Goal: Communication & Community: Ask a question

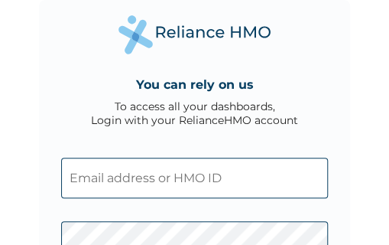
click at [2, 210] on div "You can rely on us To access all your dashboards, Login with your RelianceHMO a…" at bounding box center [194, 122] width 389 height 245
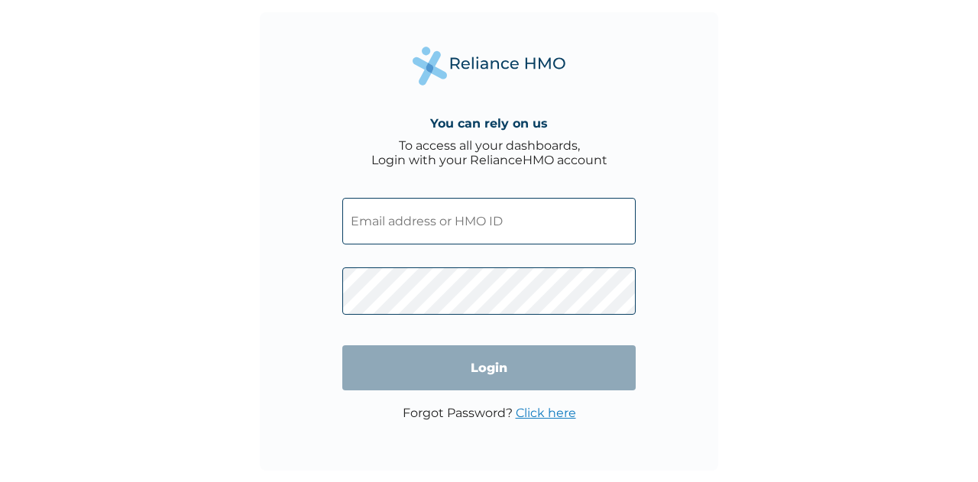
click at [372, 219] on input "text" at bounding box center [488, 221] width 293 height 47
type input "andrea.nwamara@hugotech.co"
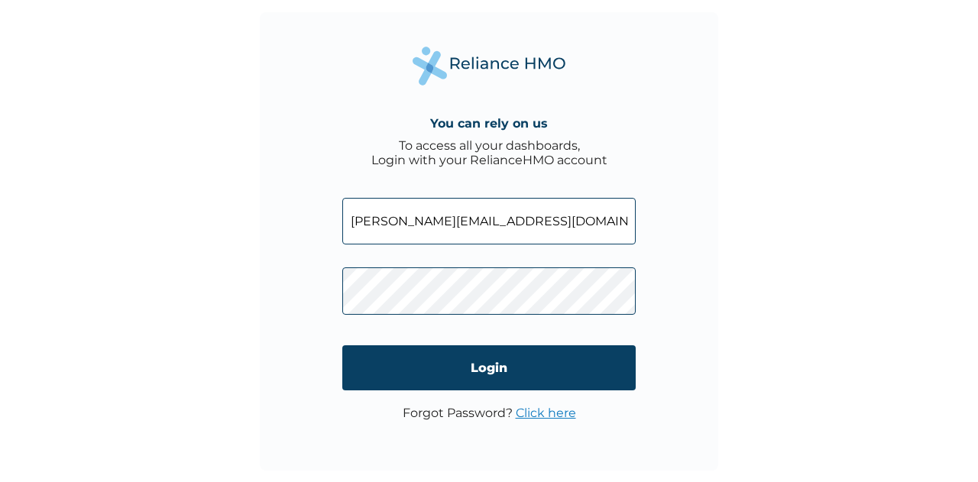
click input "Login" at bounding box center [488, 367] width 293 height 45
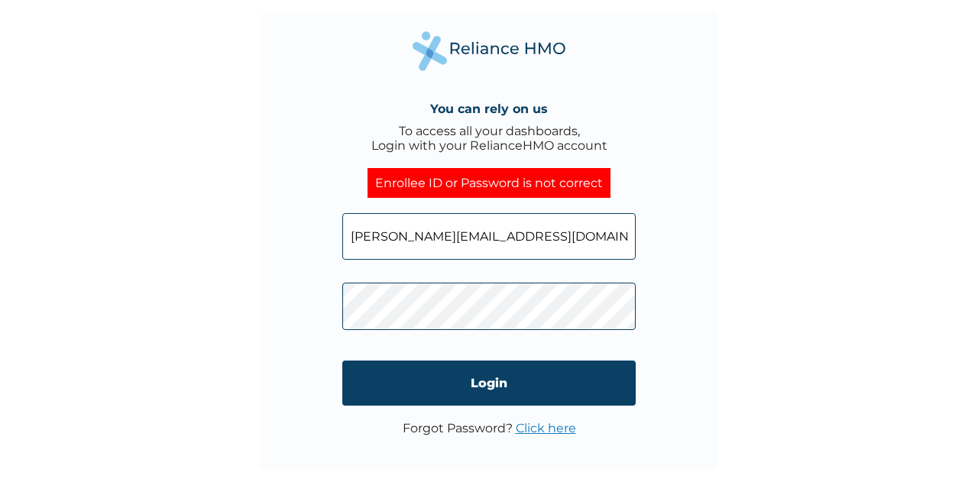
click at [553, 245] on input "andrea.nwamara@hugotech.co" at bounding box center [488, 236] width 293 height 47
type input "a"
type input "andrea.nwamara@hugotech.co"
click input "Login" at bounding box center [488, 383] width 293 height 45
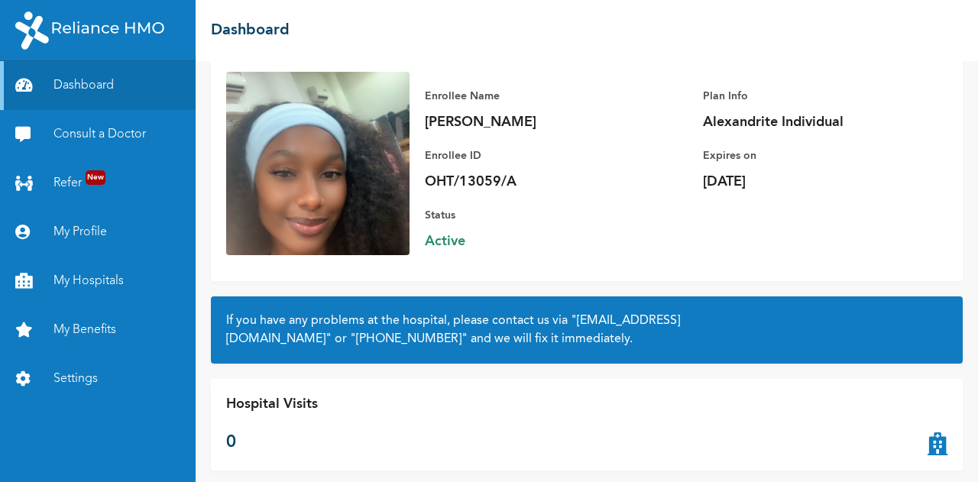
scroll to position [120, 0]
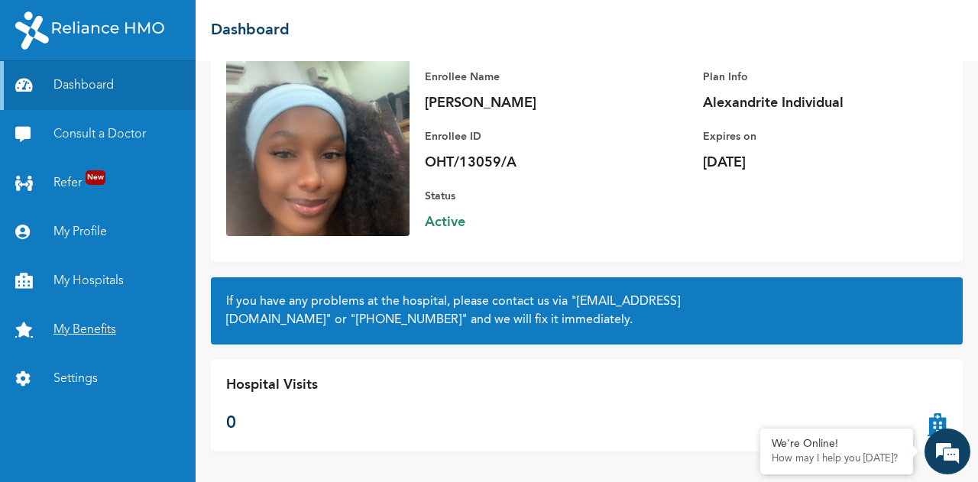
click at [102, 335] on link "My Benefits" at bounding box center [98, 330] width 196 height 49
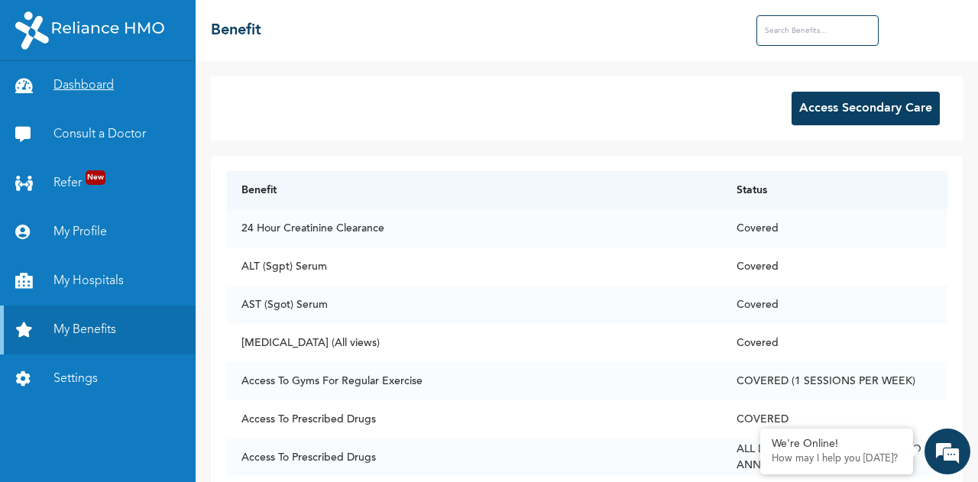
click at [115, 90] on link "Dashboard" at bounding box center [98, 85] width 196 height 49
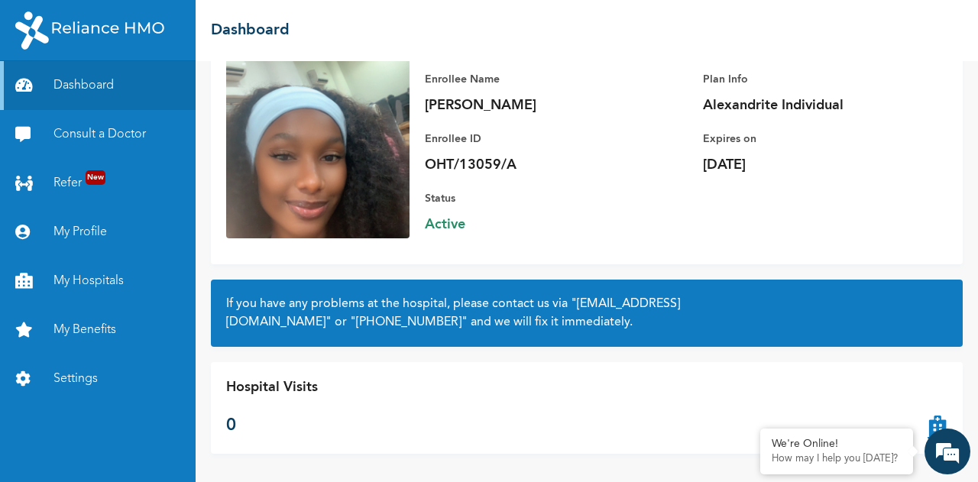
scroll to position [120, 0]
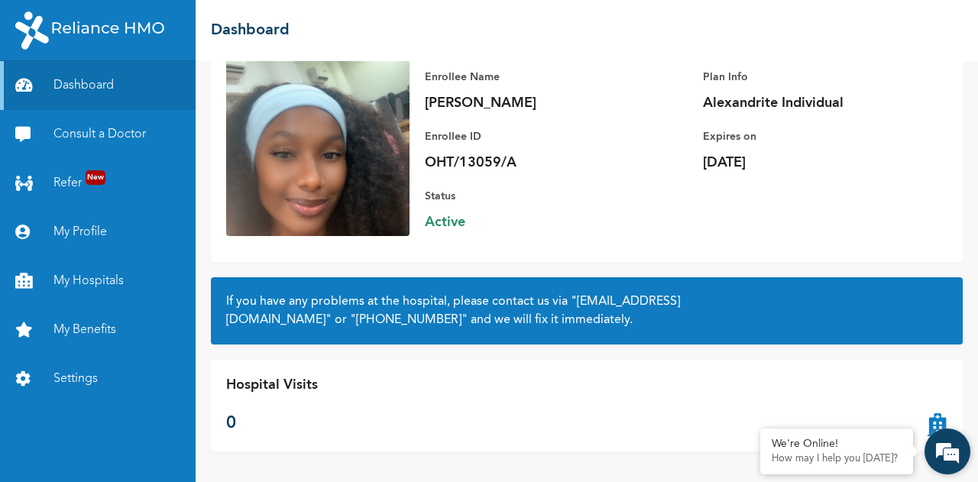
click at [956, 446] on em at bounding box center [947, 451] width 41 height 41
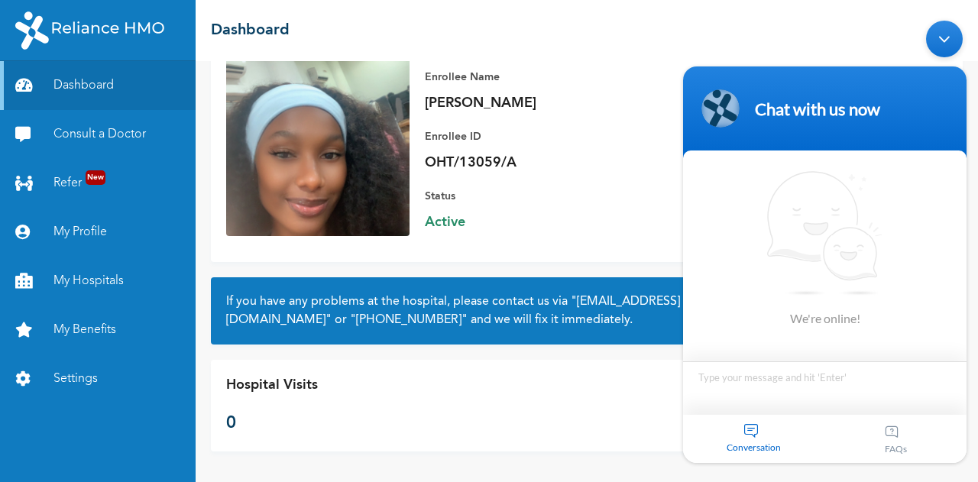
click at [741, 380] on textarea "Type your message and hit 'Enter'" at bounding box center [825, 387] width 284 height 53
type textarea "Hi."
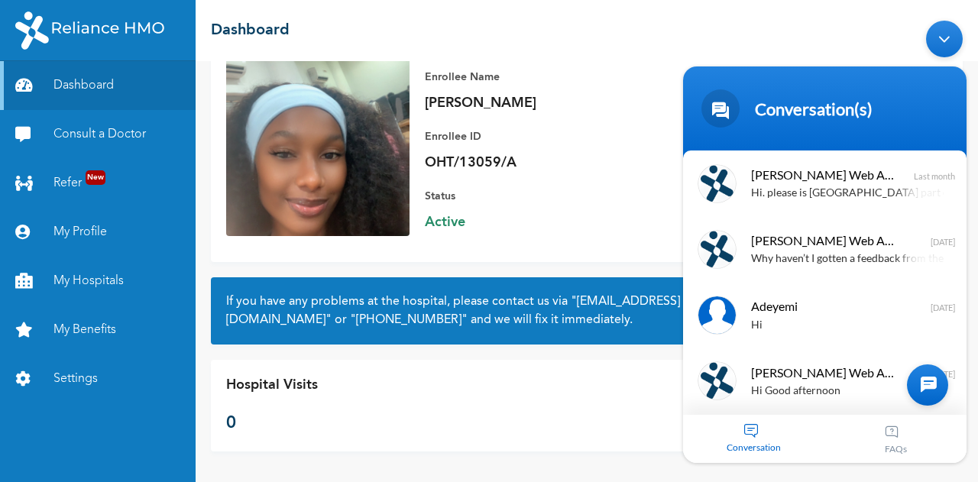
click at [934, 41] on div "Minimize live chat window" at bounding box center [944, 38] width 37 height 37
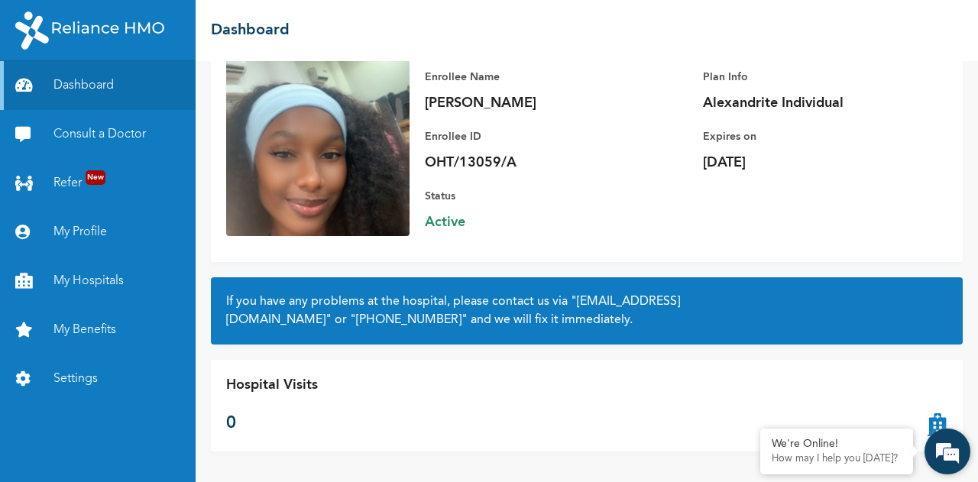
click at [931, 452] on em at bounding box center [947, 451] width 41 height 41
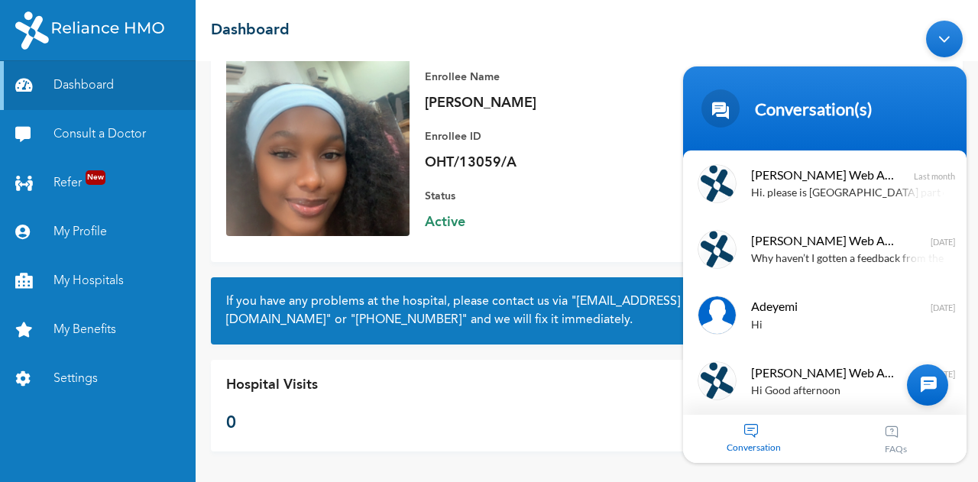
click at [890, 435] on div "FAQs" at bounding box center [896, 438] width 142 height 48
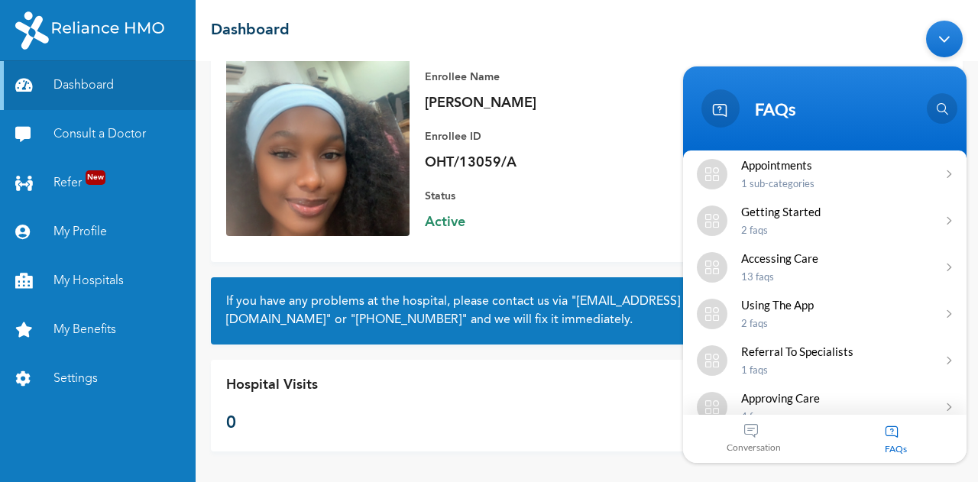
click at [758, 439] on div "Conversation" at bounding box center [754, 438] width 142 height 48
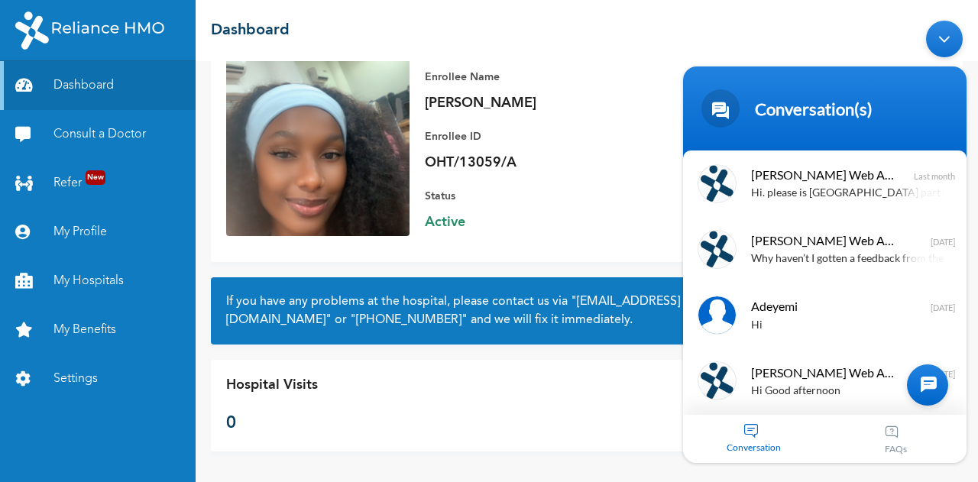
click at [780, 125] on div "Conversation(s)" at bounding box center [824, 108] width 265 height 38
click at [738, 112] on span at bounding box center [721, 108] width 38 height 38
click at [728, 110] on span at bounding box center [721, 108] width 38 height 38
click at [922, 373] on div at bounding box center [927, 384] width 41 height 41
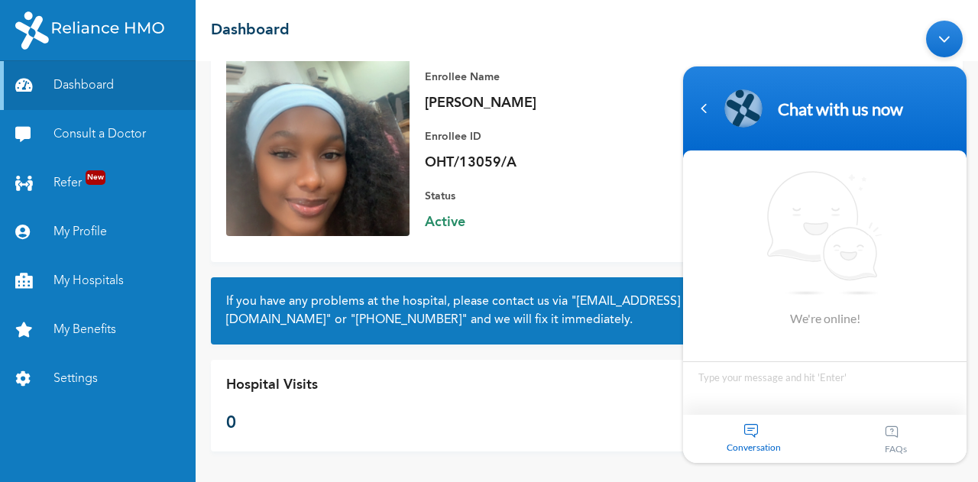
click at [734, 382] on textarea "Type your message and hit 'Enter'" at bounding box center [825, 387] width 284 height 53
click at [724, 395] on textarea "Hi. Can you help me book an appointment with a dentist close to me" at bounding box center [825, 387] width 284 height 53
click at [728, 395] on textarea "Hi. Can you help me book an appointment with a dentist close to me" at bounding box center [825, 387] width 284 height 53
type textarea "Hi. Can you help me book an appointment with a very good dentist close to me"
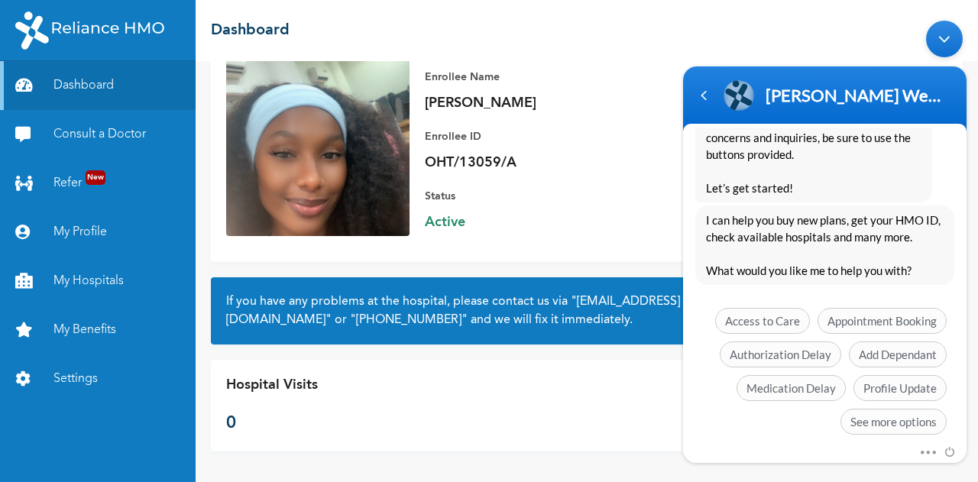
scroll to position [381, 0]
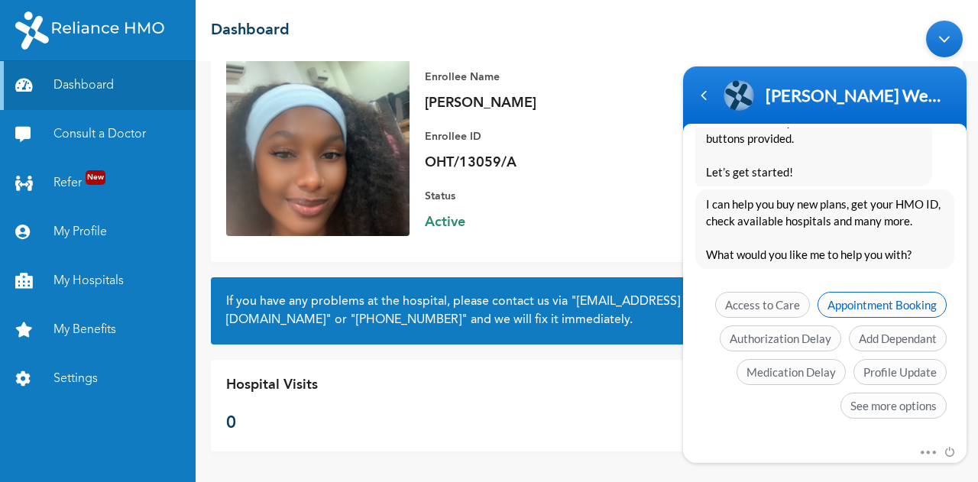
click at [868, 300] on span "Appointment Booking" at bounding box center [882, 304] width 129 height 26
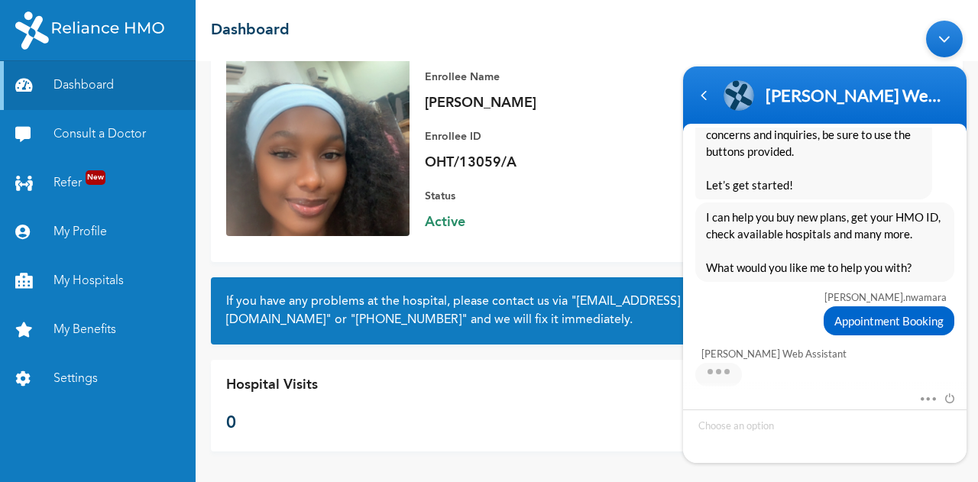
scroll to position [443, 0]
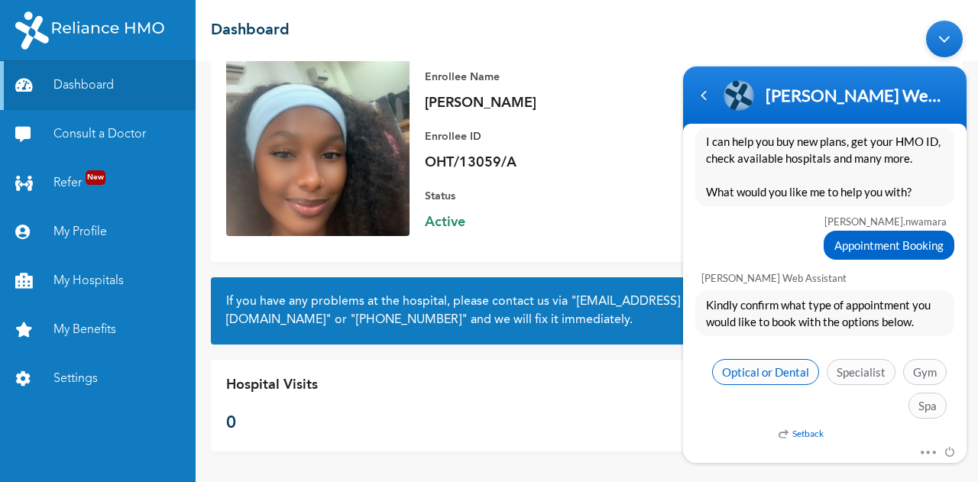
click at [777, 369] on span "Optical or Dental" at bounding box center [765, 371] width 107 height 26
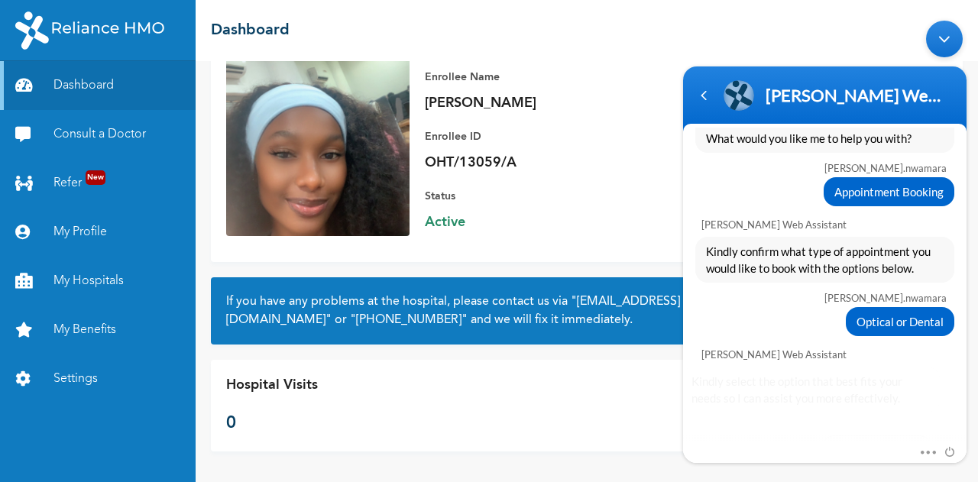
scroll to position [572, 0]
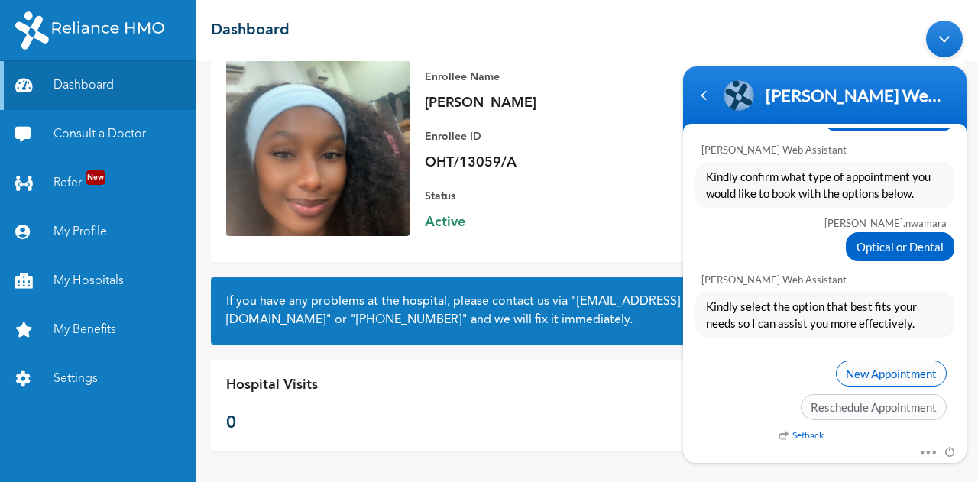
click at [856, 365] on span "New Appointment" at bounding box center [891, 373] width 111 height 26
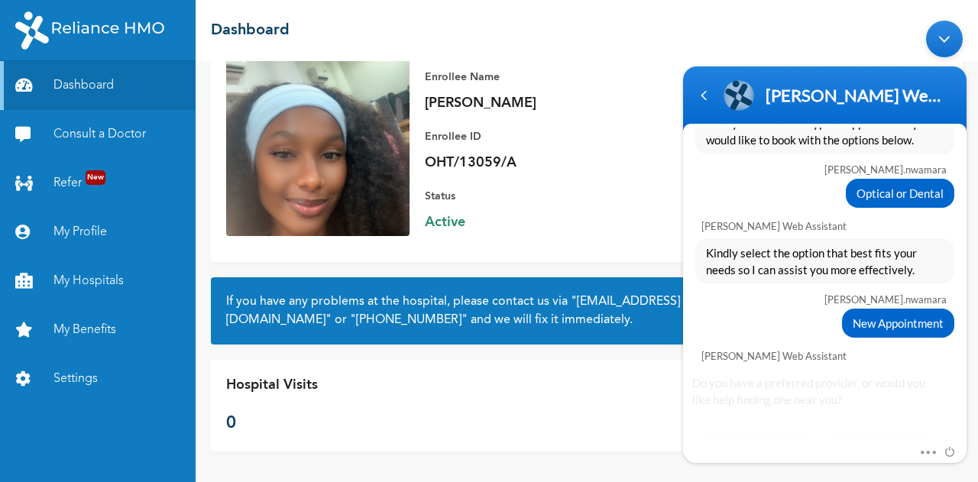
scroll to position [668, 0]
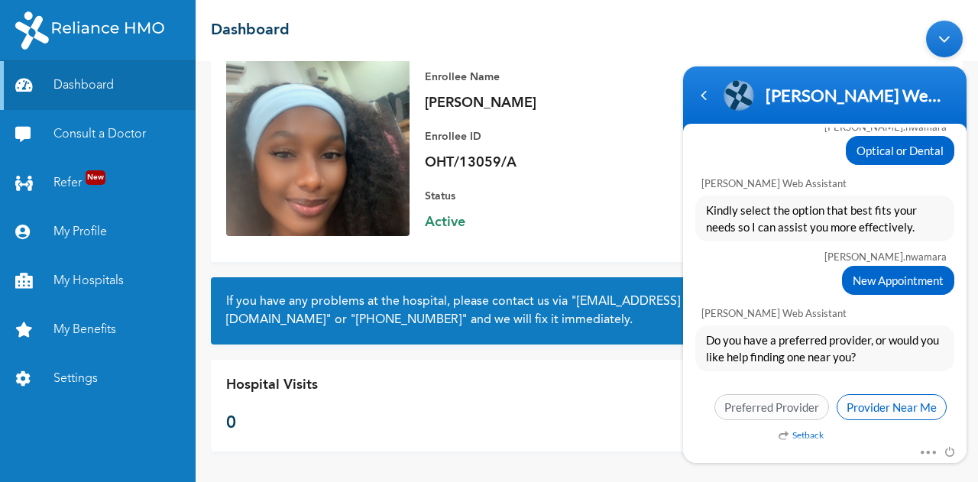
click at [853, 407] on span "Provider Near Me" at bounding box center [892, 407] width 110 height 26
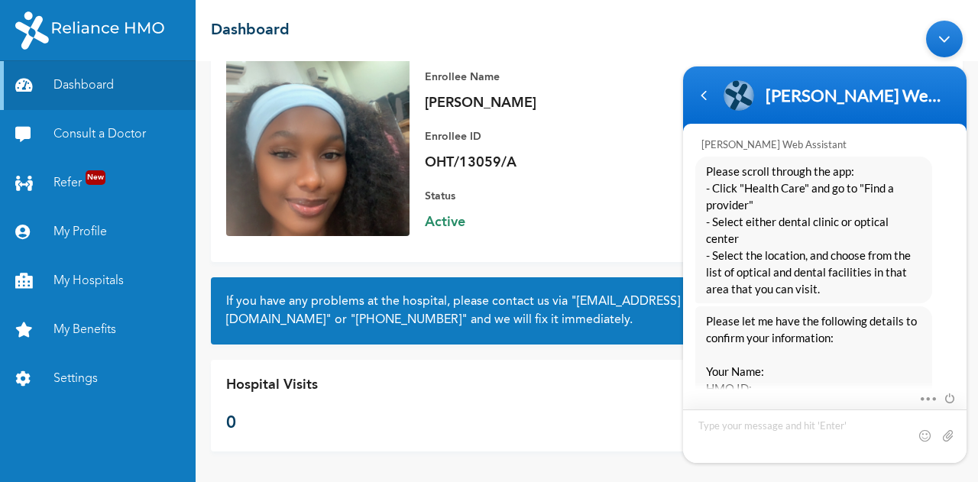
scroll to position [949, 0]
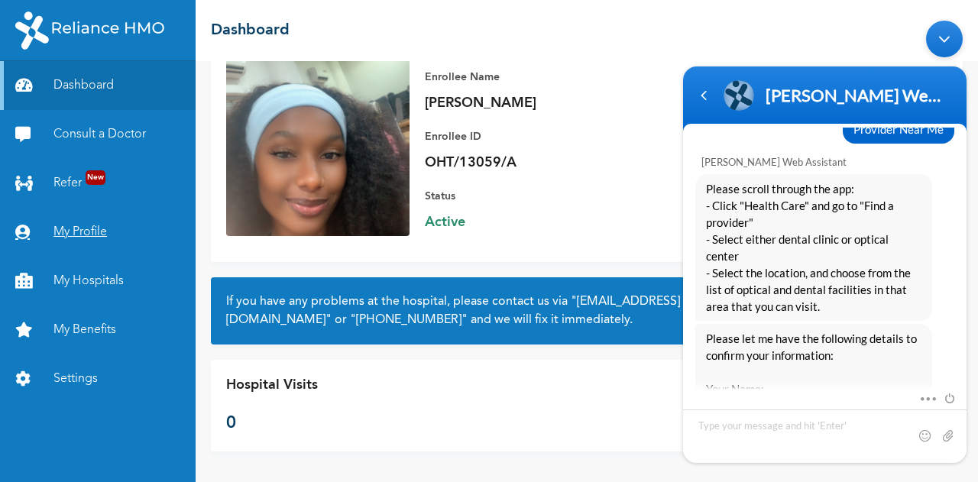
click at [91, 241] on link "My Profile" at bounding box center [98, 232] width 196 height 49
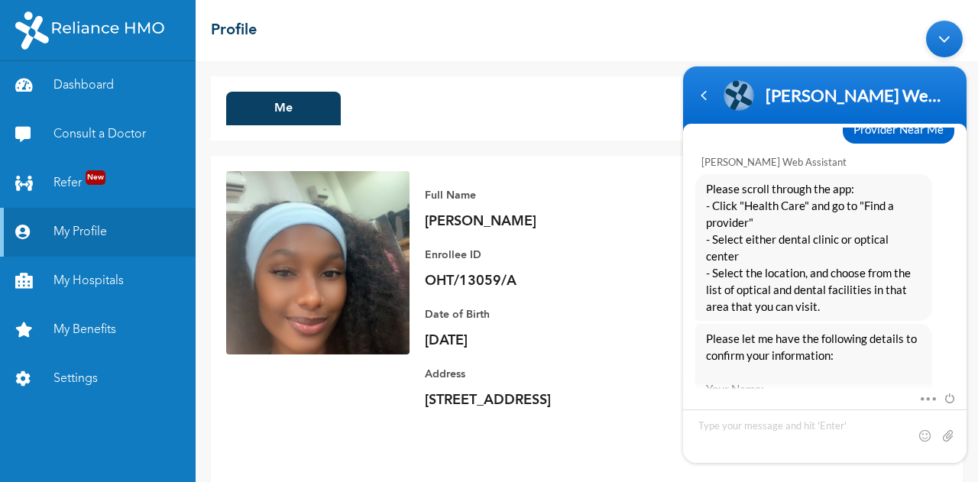
scroll to position [43, 0]
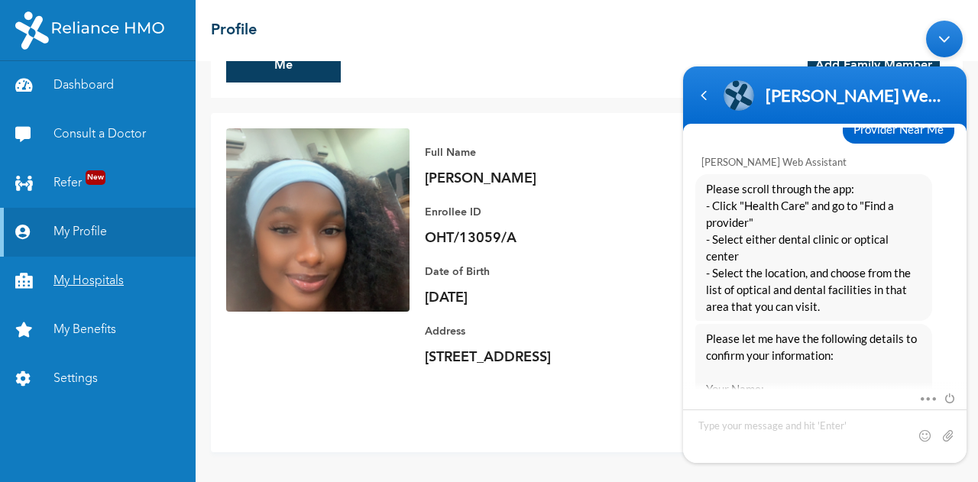
click at [86, 287] on link "My Hospitals" at bounding box center [98, 281] width 196 height 49
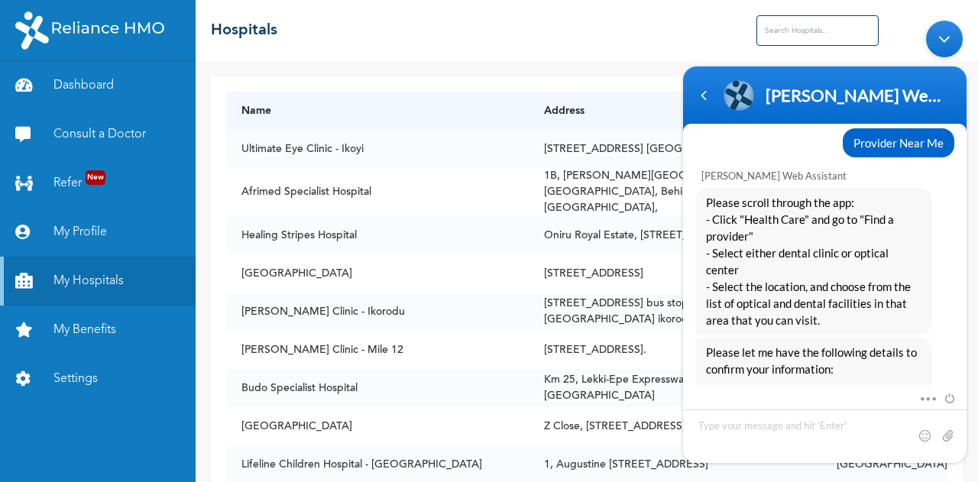
scroll to position [928, 0]
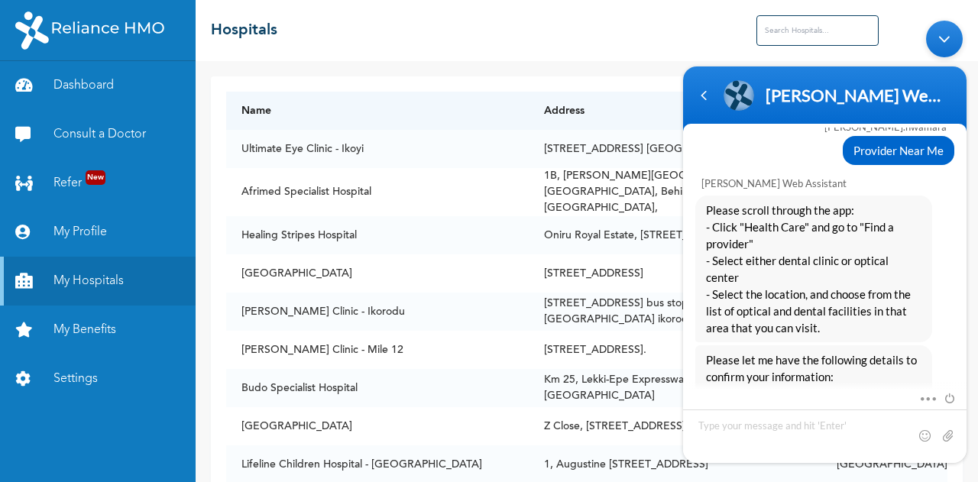
click at [943, 45] on div "Minimize live chat window" at bounding box center [944, 38] width 37 height 37
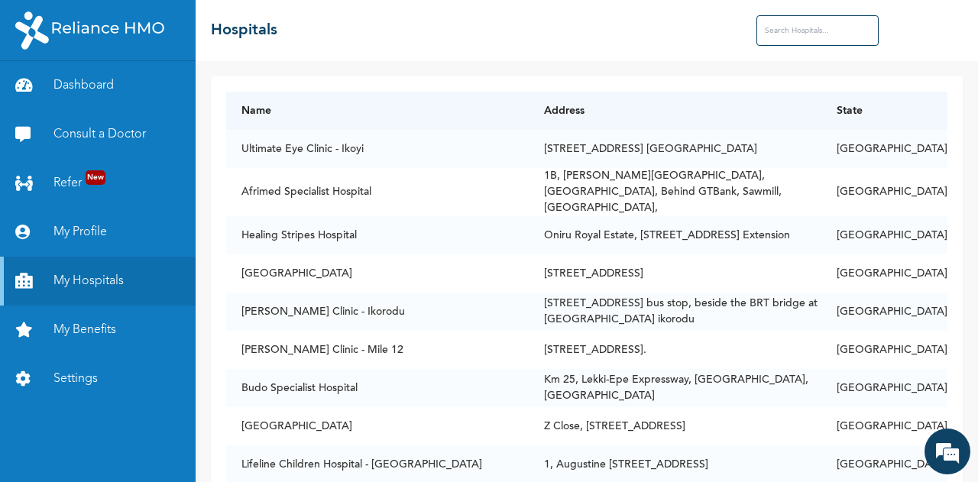
click at [781, 32] on input "text" at bounding box center [818, 30] width 122 height 31
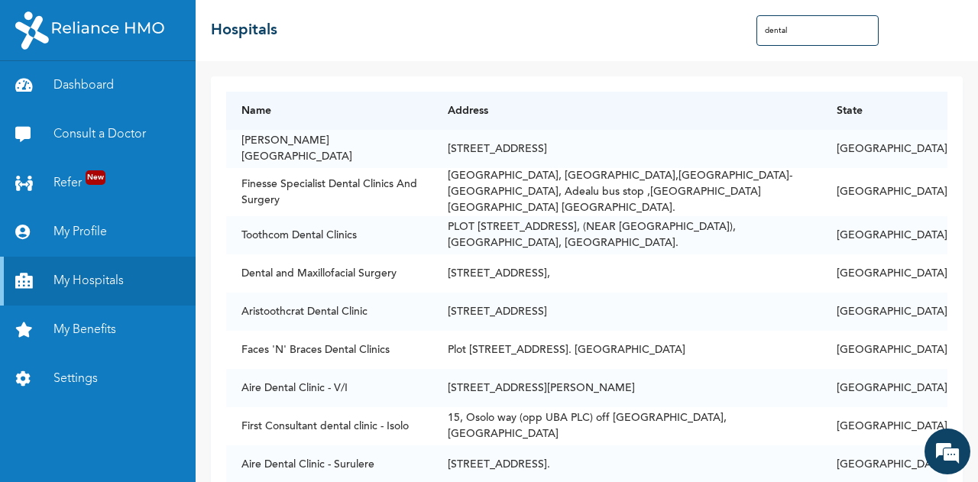
type input "dental"
click at [947, 451] on em at bounding box center [947, 451] width 41 height 41
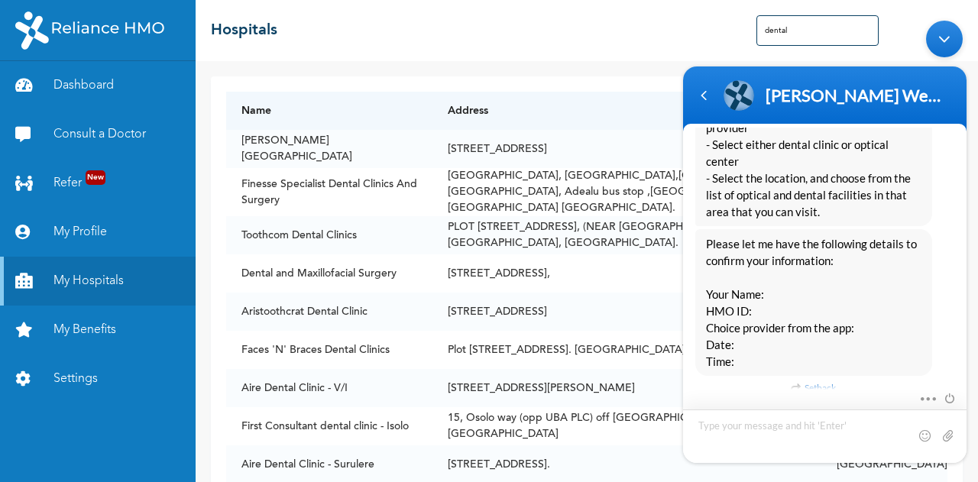
scroll to position [939, 0]
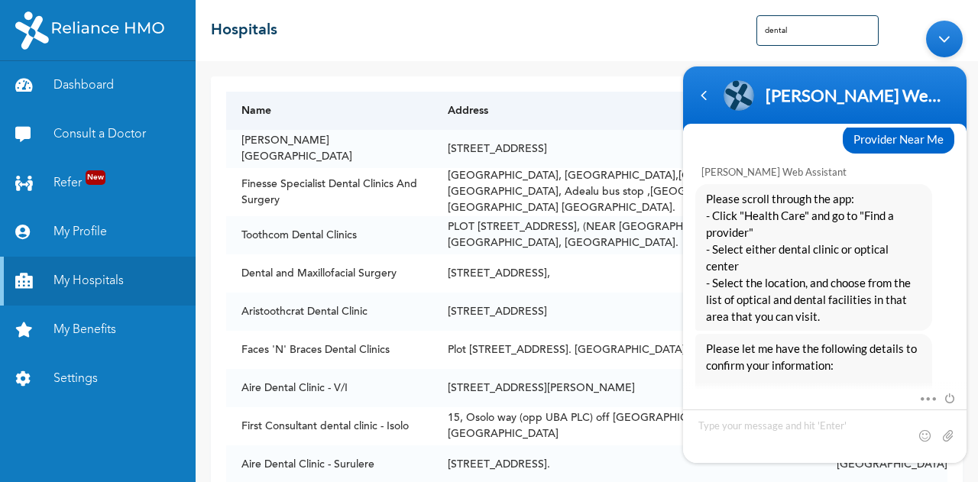
click at [591, 105] on th "Address" at bounding box center [627, 111] width 389 height 38
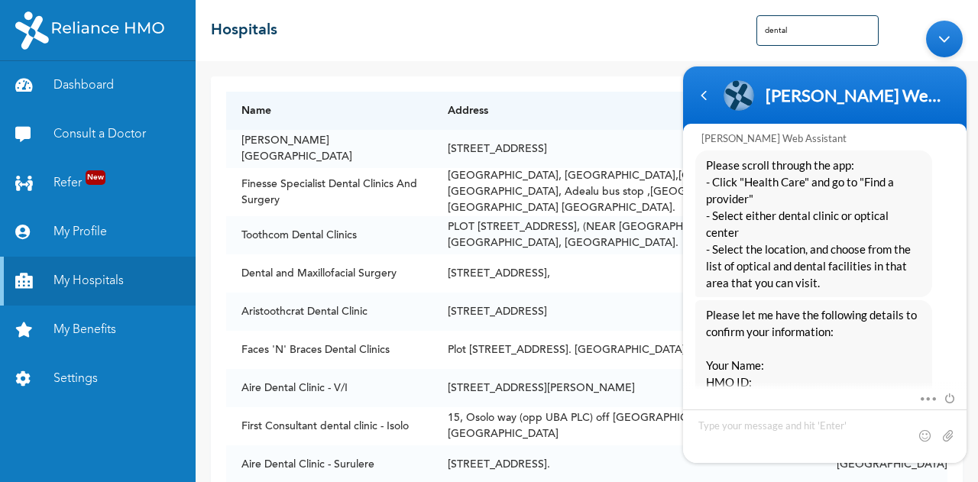
scroll to position [961, 0]
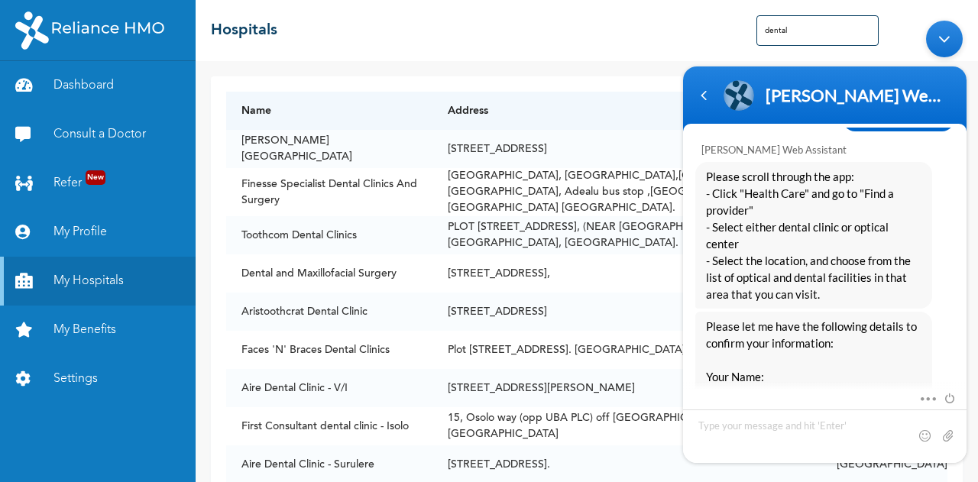
click at [945, 40] on div "Minimize live chat window" at bounding box center [944, 38] width 37 height 37
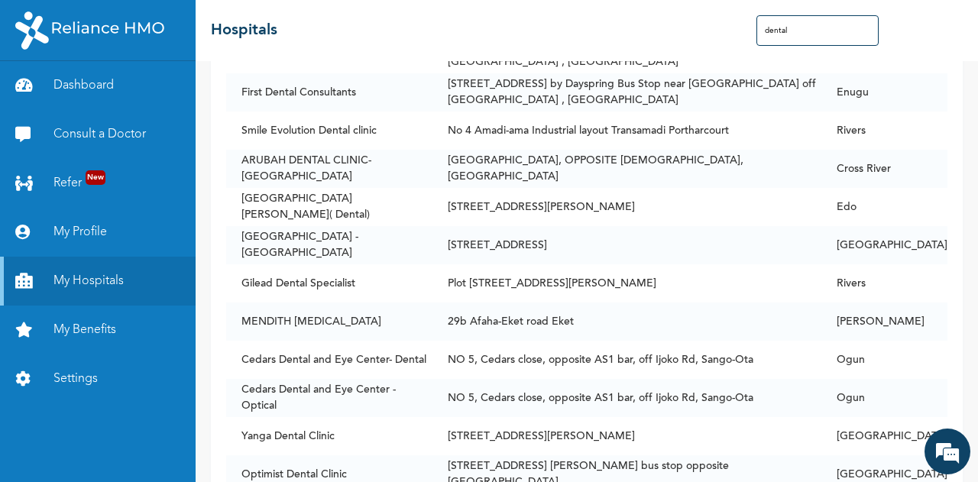
scroll to position [5008, 0]
click at [554, 416] on td "[STREET_ADDRESS][PERSON_NAME]" at bounding box center [627, 435] width 389 height 38
click at [960, 458] on em at bounding box center [947, 451] width 41 height 41
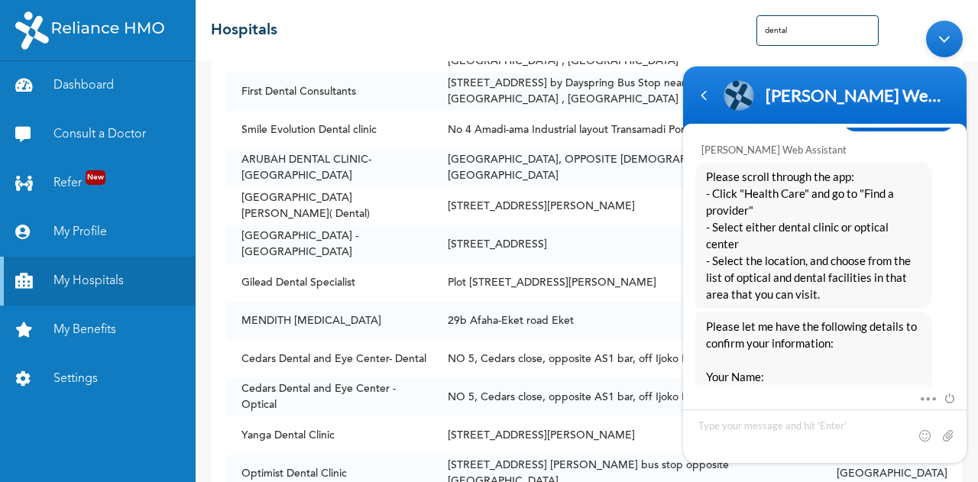
scroll to position [1045, 0]
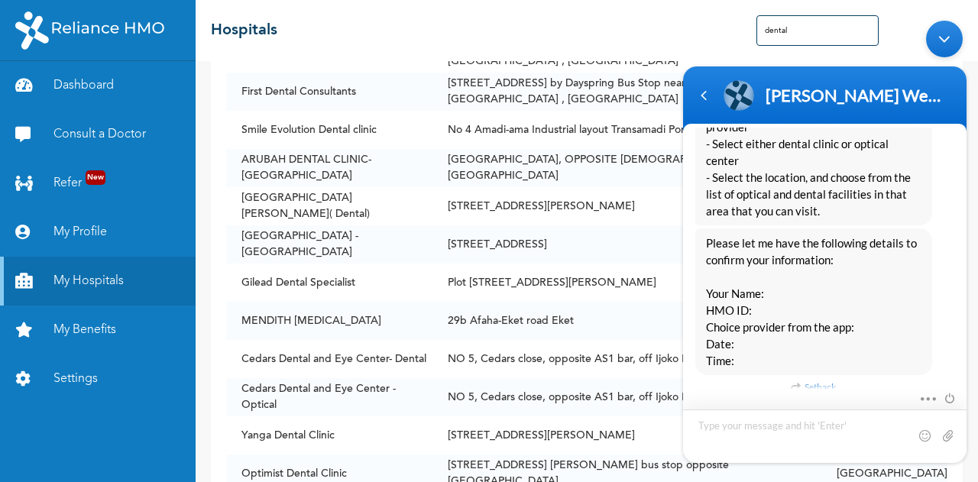
click at [718, 431] on textarea "Type your message and hit 'Enter'" at bounding box center [825, 435] width 284 height 53
click at [724, 439] on textarea "My name: [PERSON_NAME]" at bounding box center [825, 435] width 284 height 54
click at [831, 424] on textarea "My name: [PERSON_NAME]" at bounding box center [825, 435] width 284 height 54
type textarea "My name: [PERSON_NAME]"
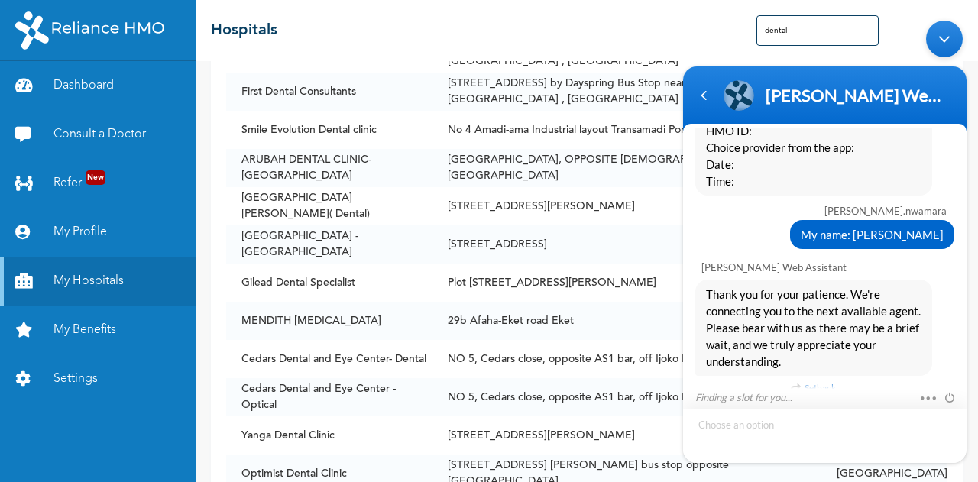
scroll to position [1273, 0]
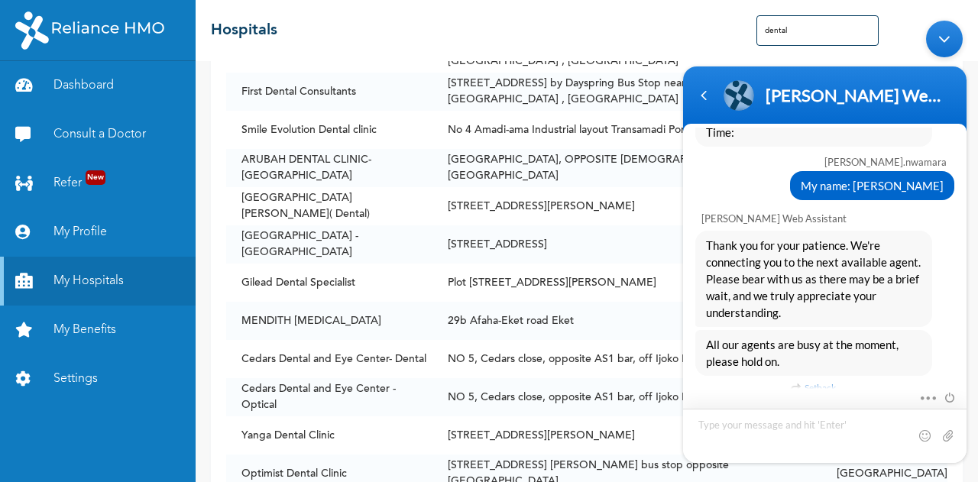
click at [735, 428] on textarea "Type your message and hit 'Enter'" at bounding box center [825, 435] width 284 height 54
click at [816, 388] on div "Mute Send email" at bounding box center [825, 425] width 284 height 74
click at [829, 379] on em "Setback" at bounding box center [813, 387] width 45 height 17
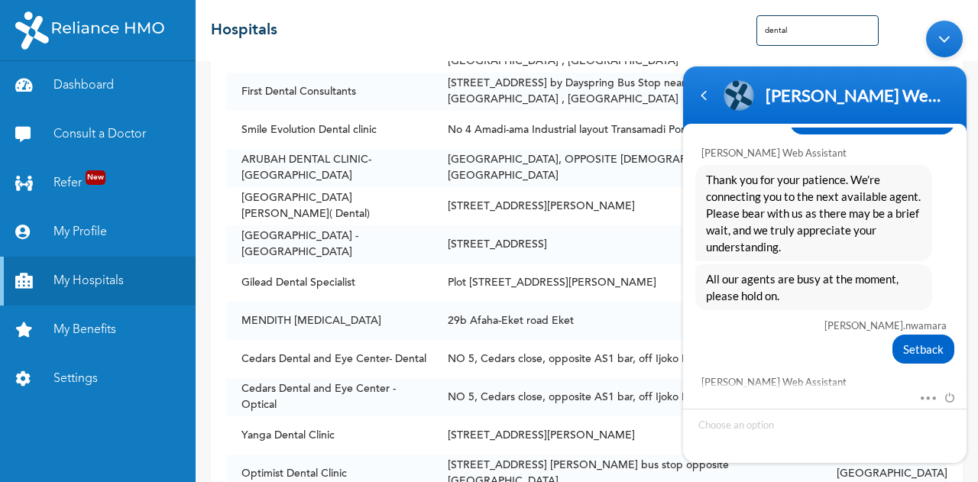
scroll to position [1453, 0]
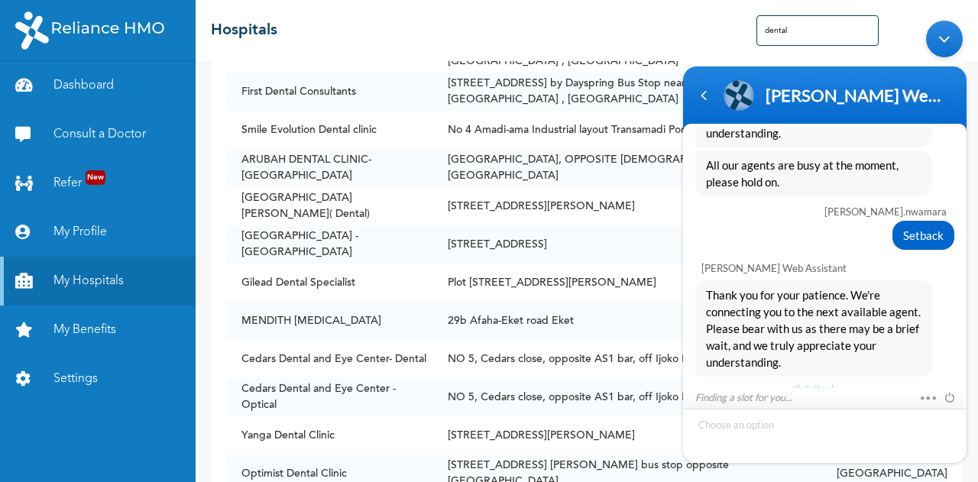
click at [718, 399] on div "Finding a slot for you... Mute Send email" at bounding box center [825, 398] width 284 height 20
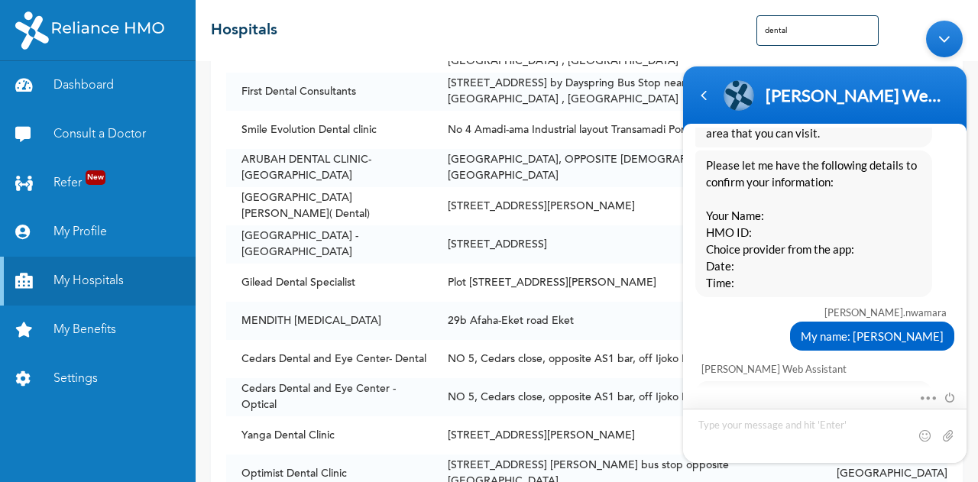
scroll to position [1125, 0]
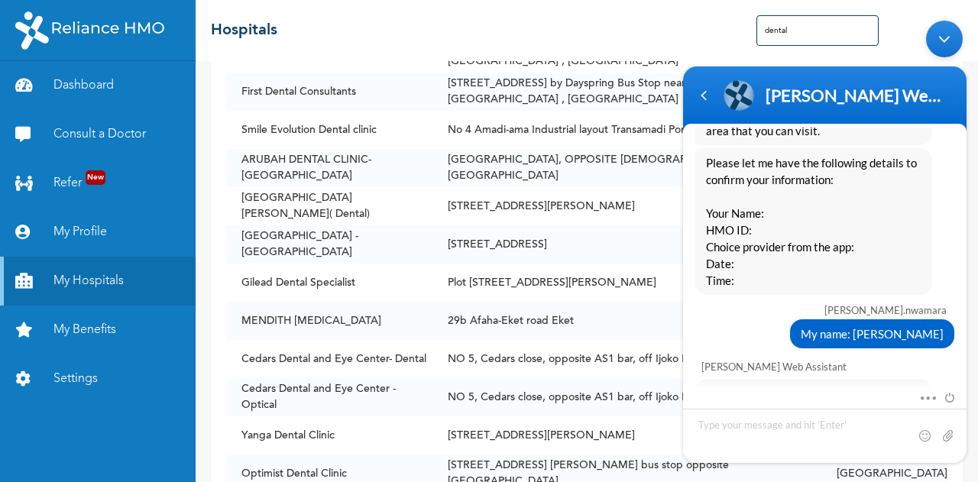
click at [954, 202] on div "Please let me have the following details to confirm your information: Your Name…" at bounding box center [825, 220] width 284 height 147
click at [922, 199] on div "Please let me have the following details to confirm your information: Your Name…" at bounding box center [813, 220] width 237 height 147
click at [938, 284] on div "Please let me have the following details to confirm your information: Your Name…" at bounding box center [824, 220] width 259 height 147
click at [938, 181] on div "Please let me have the following details to confirm your information: Your Name…" at bounding box center [824, 220] width 259 height 147
click at [712, 424] on textarea "Type your message and hit 'Enter'" at bounding box center [825, 435] width 284 height 54
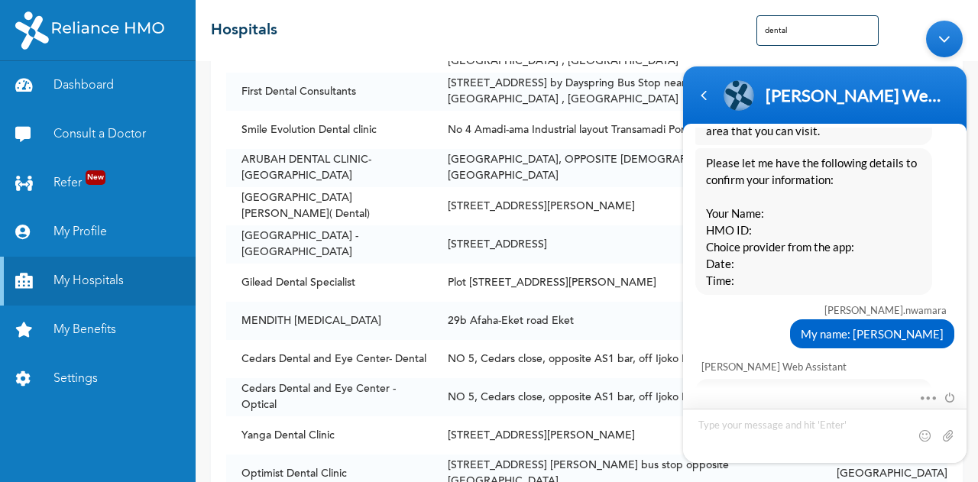
type textarea "Name: [PERSON_NAME] HMO ID: OHT/13059/A Choice Provider: Yanga Dental Clinic, s…"
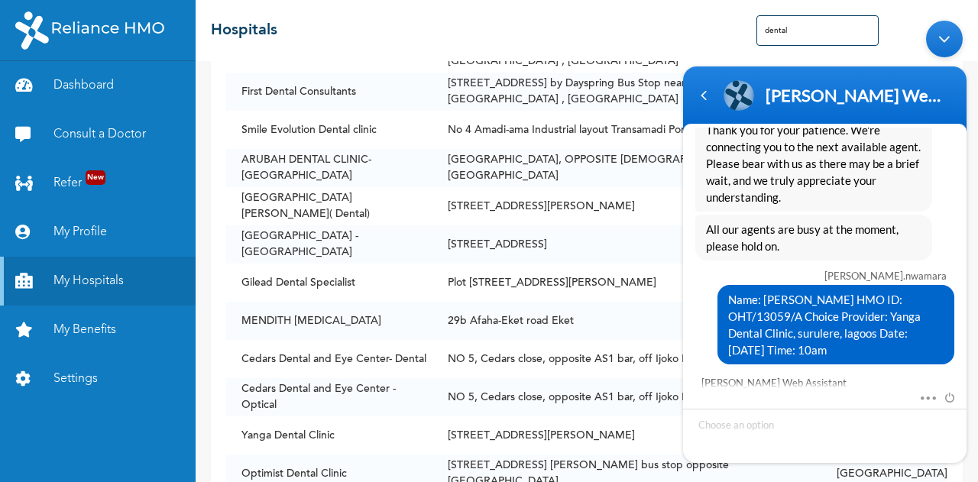
scroll to position [1732, 0]
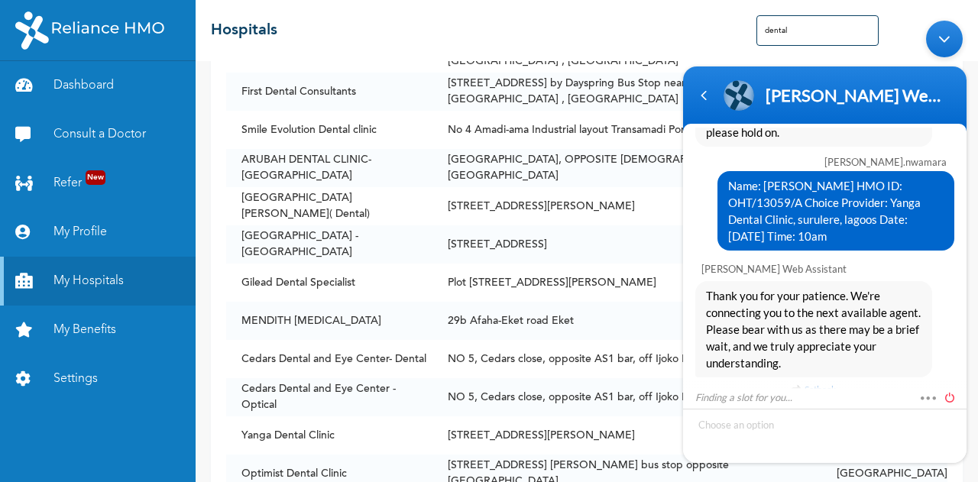
click at [947, 394] on span at bounding box center [946, 395] width 17 height 14
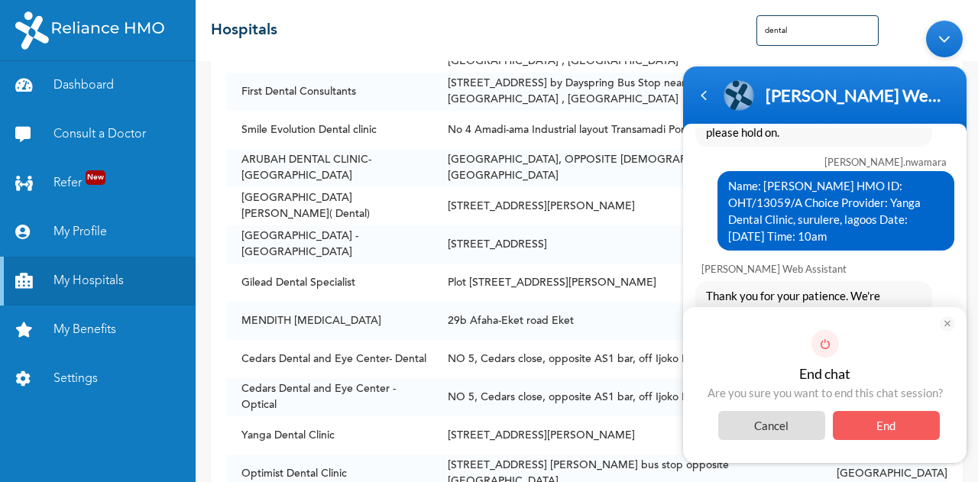
scroll to position [1781, 0]
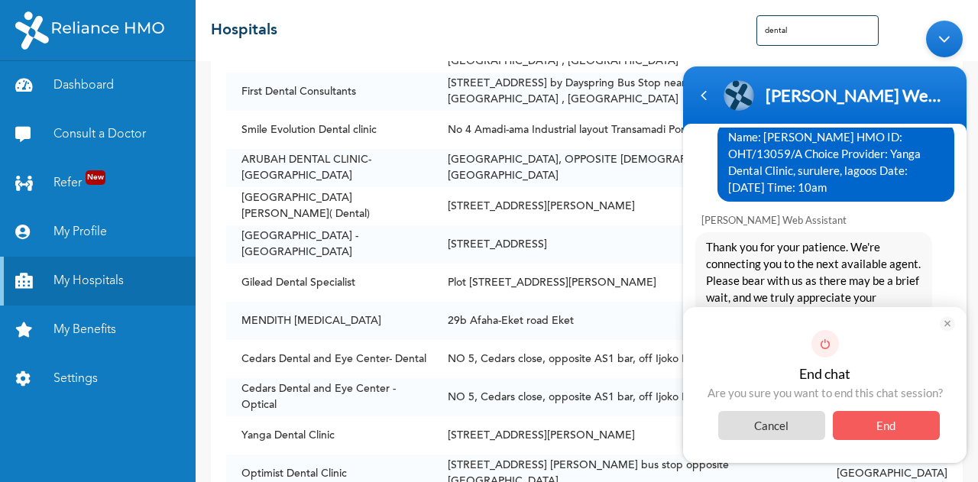
click at [881, 426] on span "End" at bounding box center [886, 424] width 107 height 29
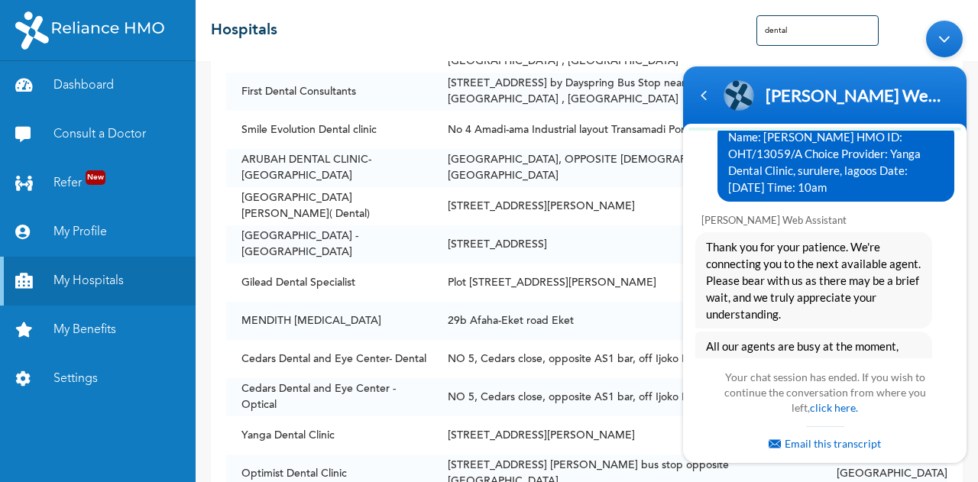
scroll to position [1947, 0]
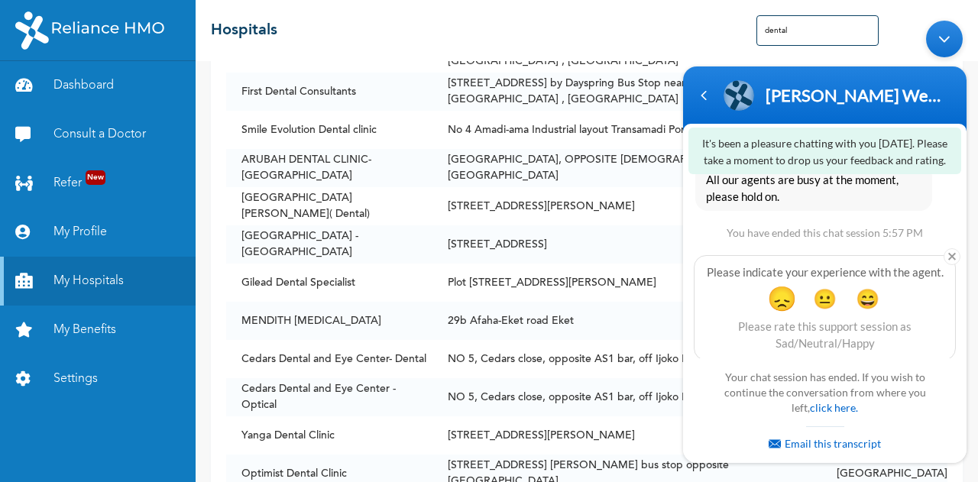
click at [772, 293] on span "😞" at bounding box center [782, 298] width 30 height 30
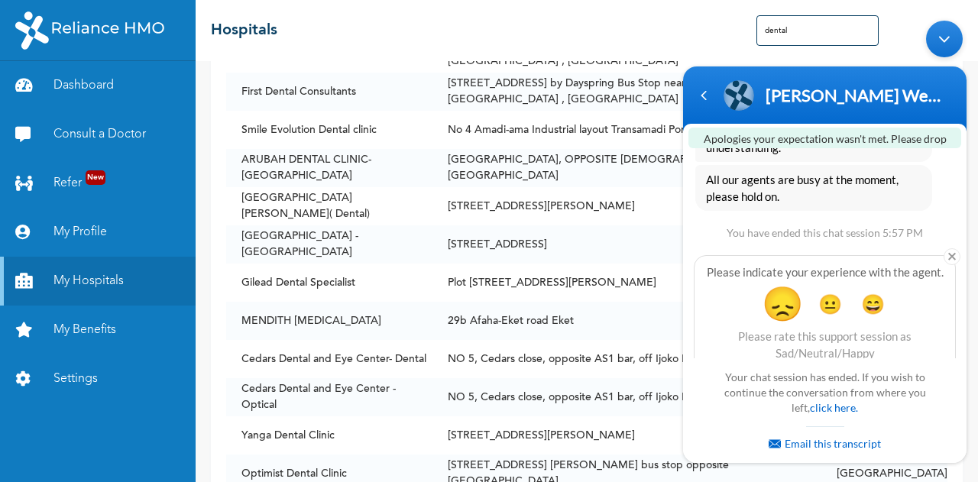
scroll to position [2069, 0]
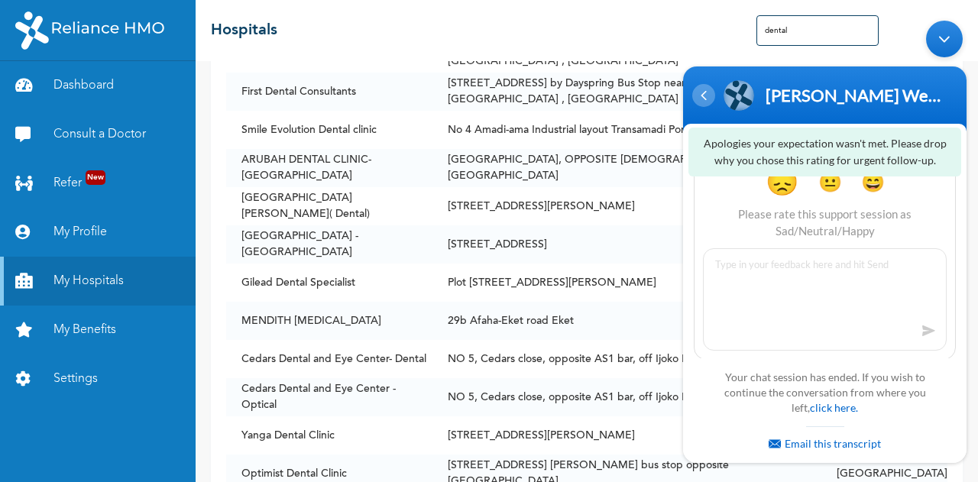
click at [702, 99] on div "Navigation go back" at bounding box center [703, 94] width 23 height 23
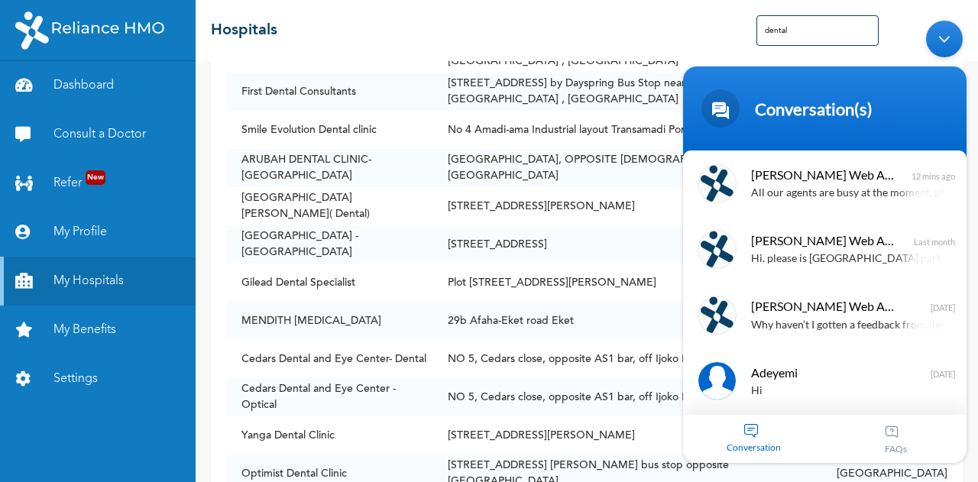
click at [735, 447] on span "Conversation" at bounding box center [754, 447] width 142 height 11
click at [917, 378] on div at bounding box center [927, 385] width 41 height 41
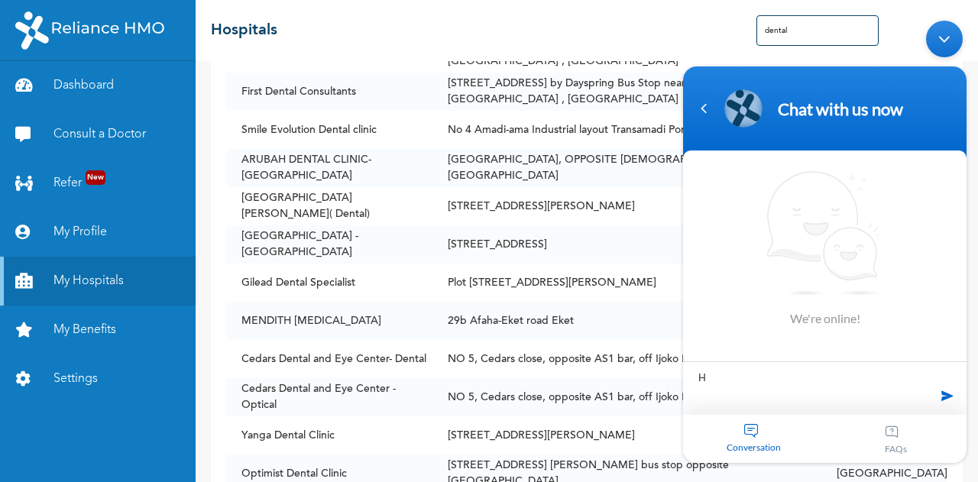
type textarea "Hi"
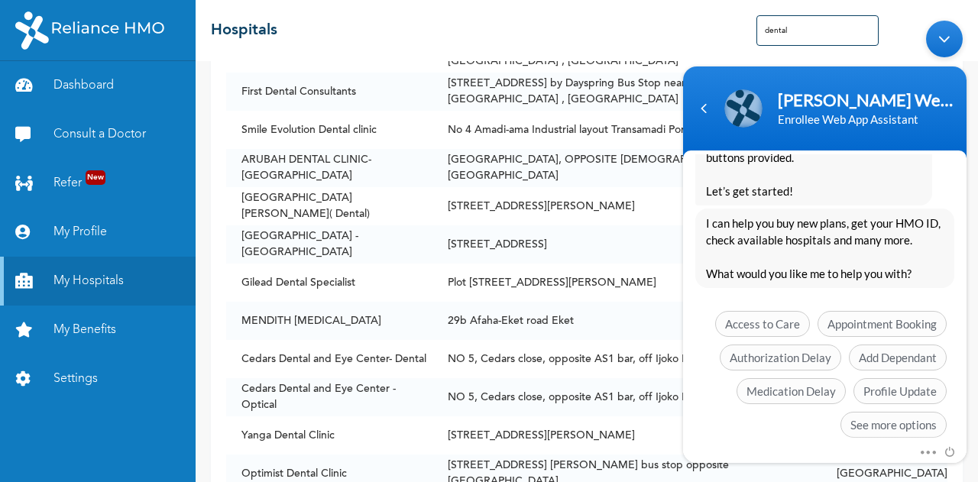
scroll to position [379, 0]
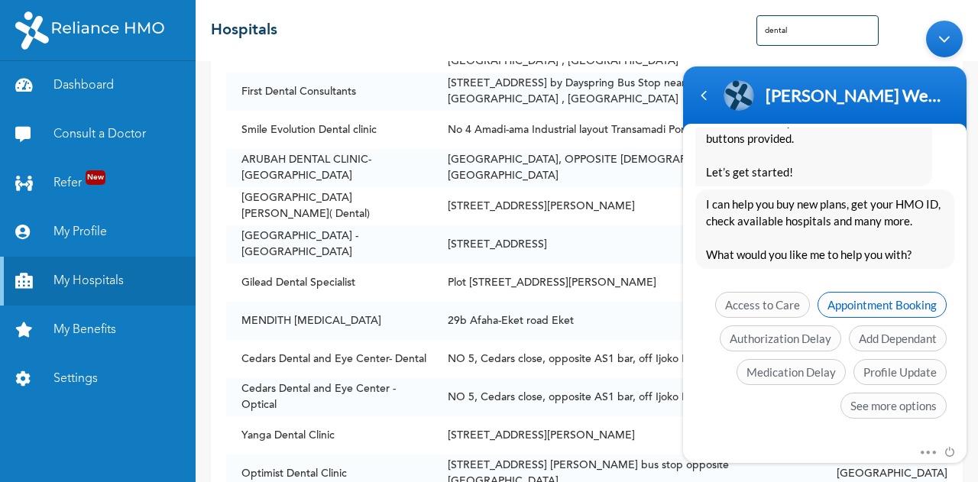
click at [842, 300] on span "Appointment Booking" at bounding box center [882, 305] width 129 height 26
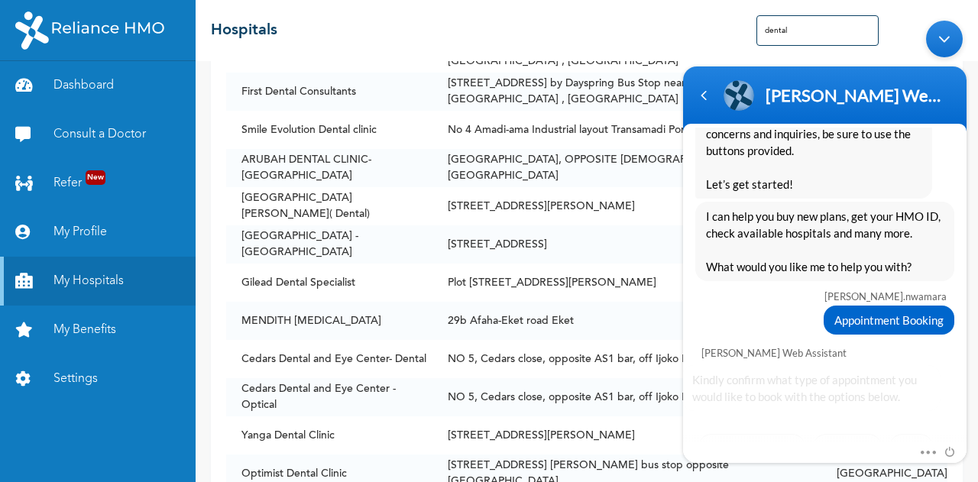
scroll to position [442, 0]
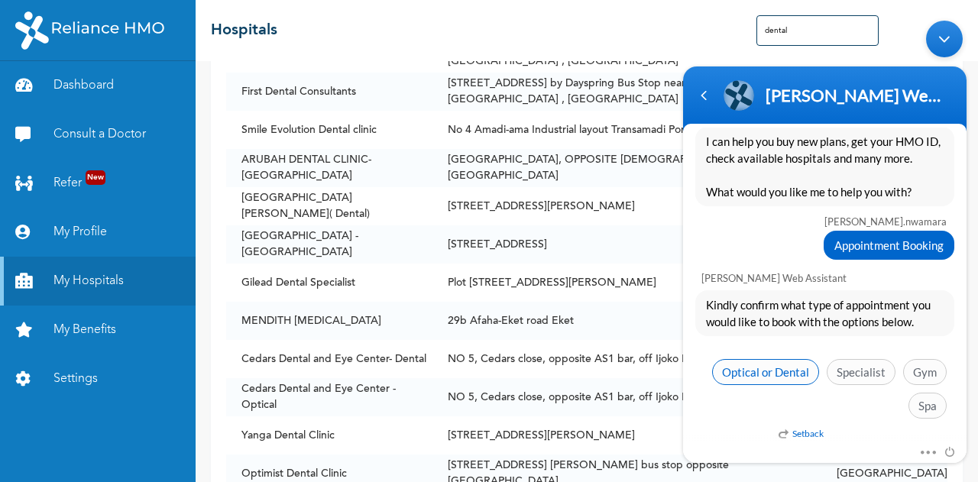
click at [777, 369] on span "Optical or Dental" at bounding box center [765, 372] width 107 height 26
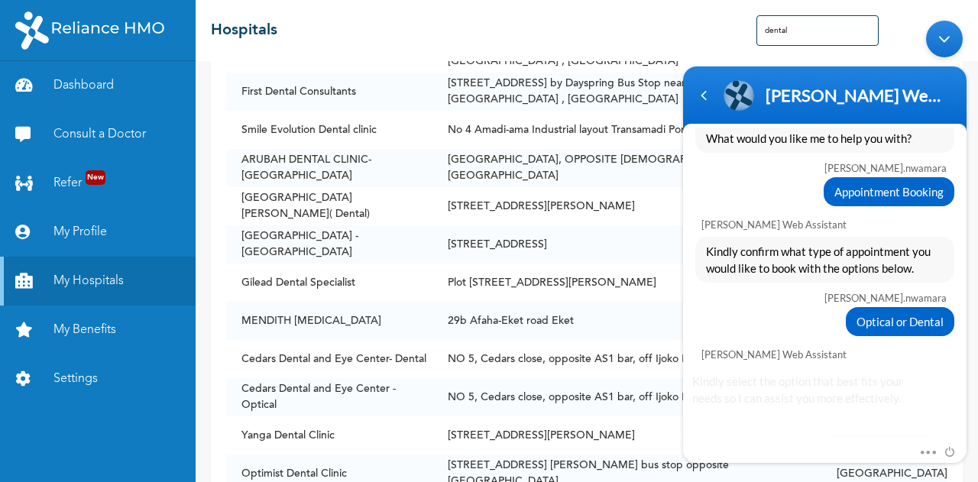
scroll to position [570, 0]
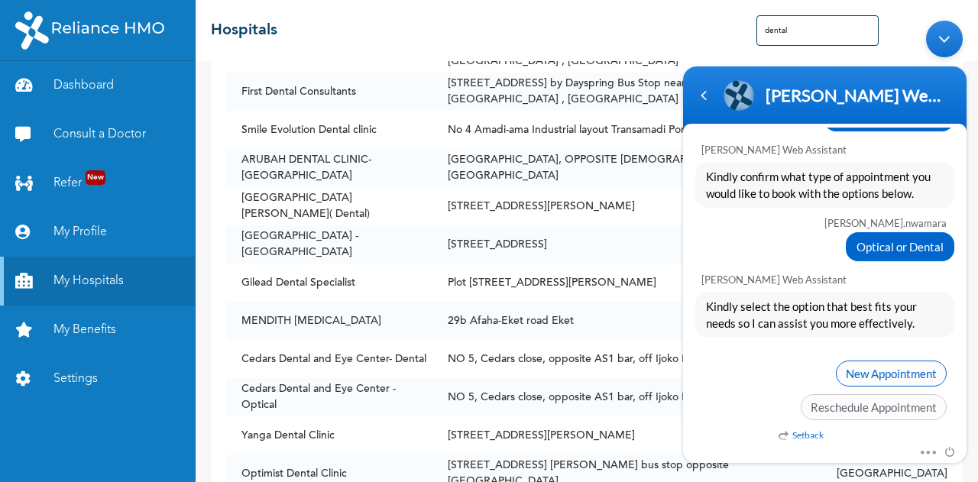
click at [864, 364] on span "New Appointment" at bounding box center [891, 374] width 111 height 26
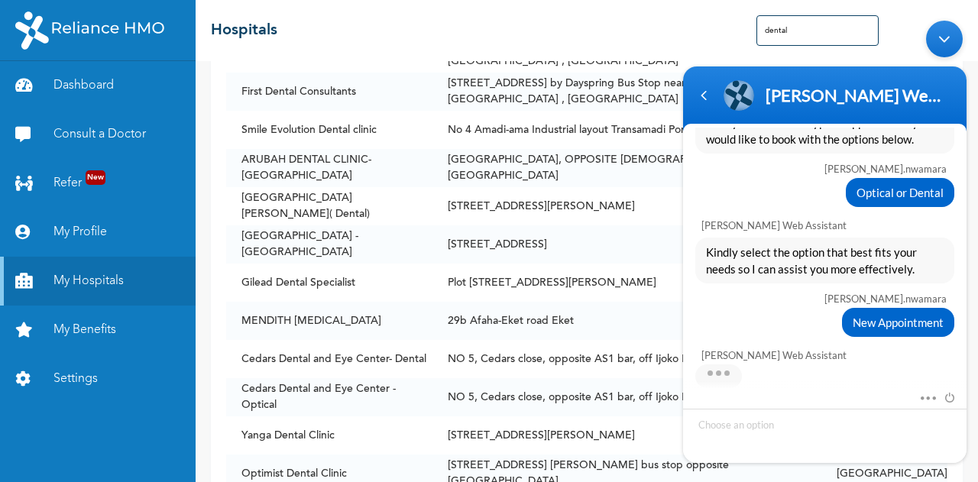
scroll to position [666, 0]
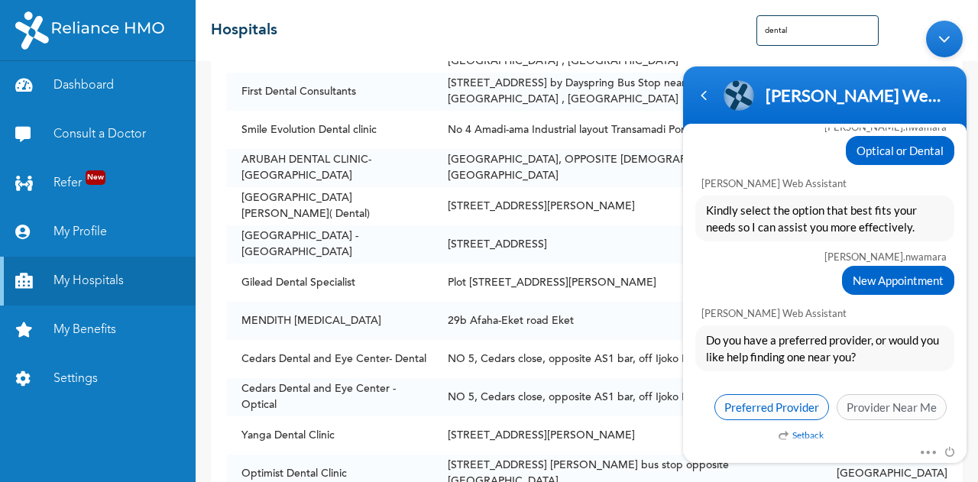
click at [789, 396] on span "Preferred Provider" at bounding box center [772, 407] width 115 height 26
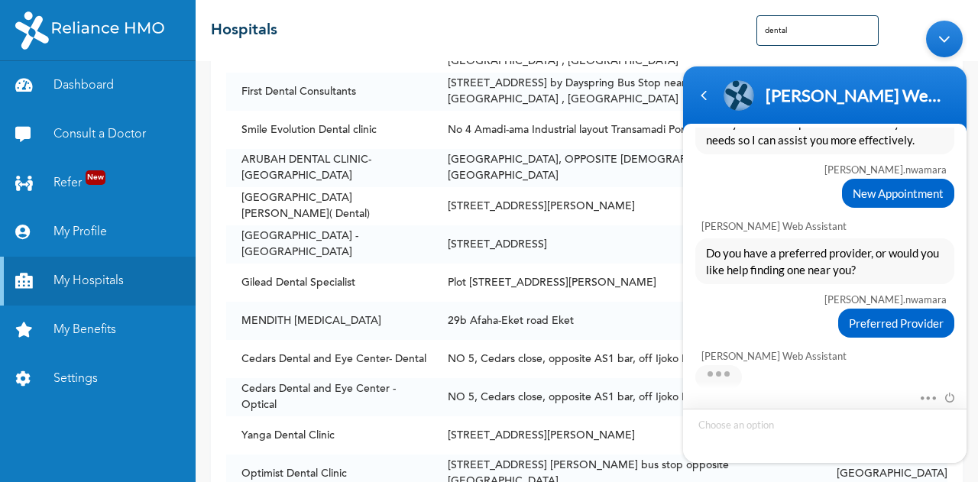
scroll to position [894, 0]
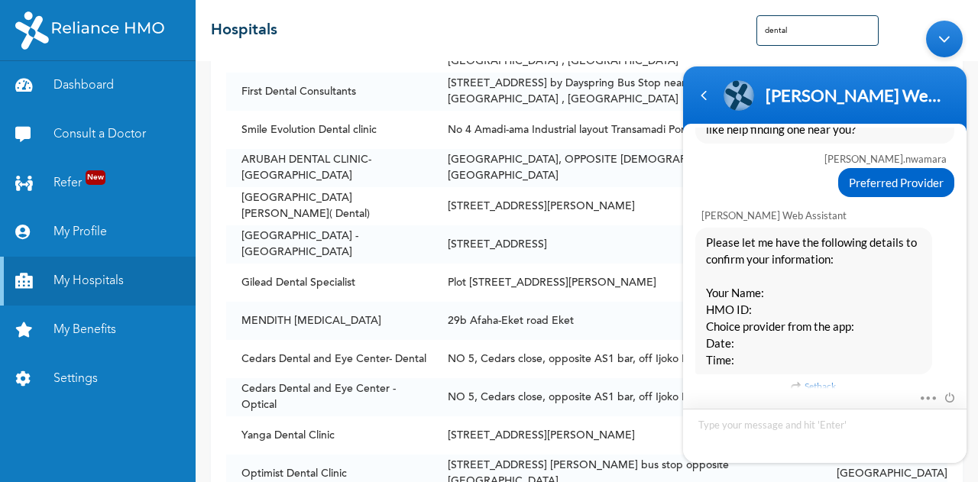
click at [709, 416] on textarea "Type your message and hit 'Enter'" at bounding box center [825, 436] width 284 height 54
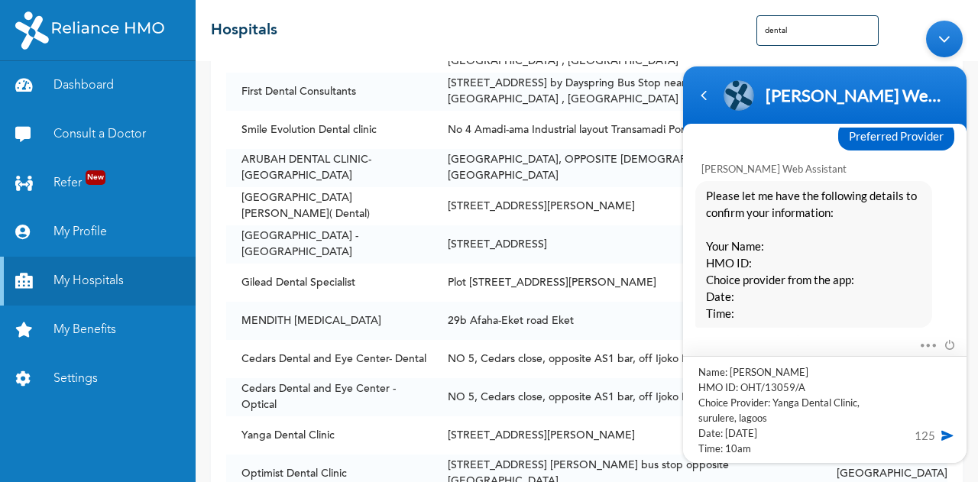
scroll to position [947, 0]
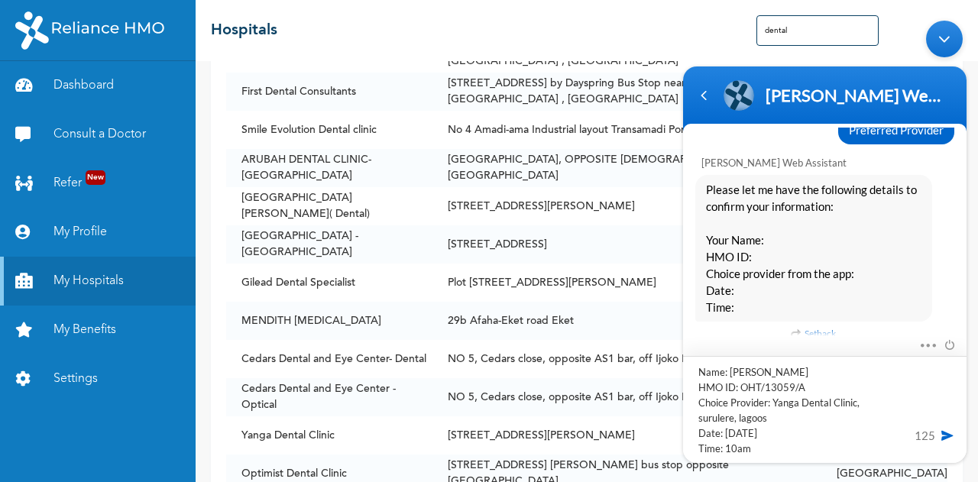
click at [757, 416] on textarea "Name: [PERSON_NAME] HMO ID: OHT/13059/A Choice Provider: Yanga Dental Clinic, s…" at bounding box center [825, 409] width 284 height 107
type textarea "Name: [PERSON_NAME] HMO ID: OHT/13059/A Choice Provider: Yanga Dental Clinic, s…"
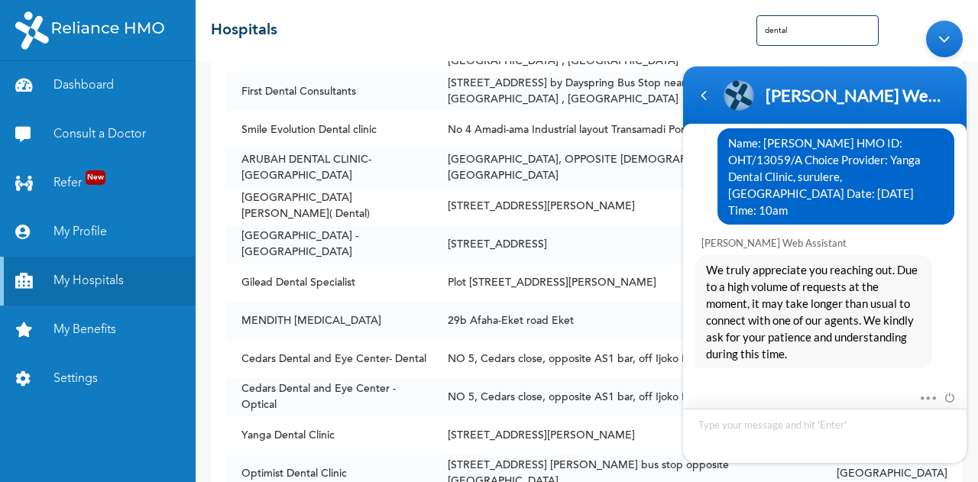
scroll to position [1279, 0]
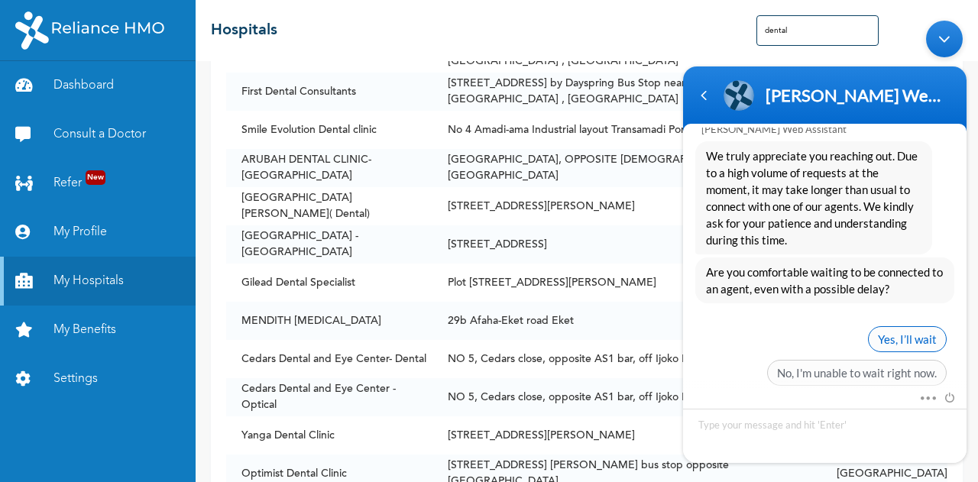
click at [896, 326] on span "Yes, I’ll wait" at bounding box center [907, 339] width 79 height 26
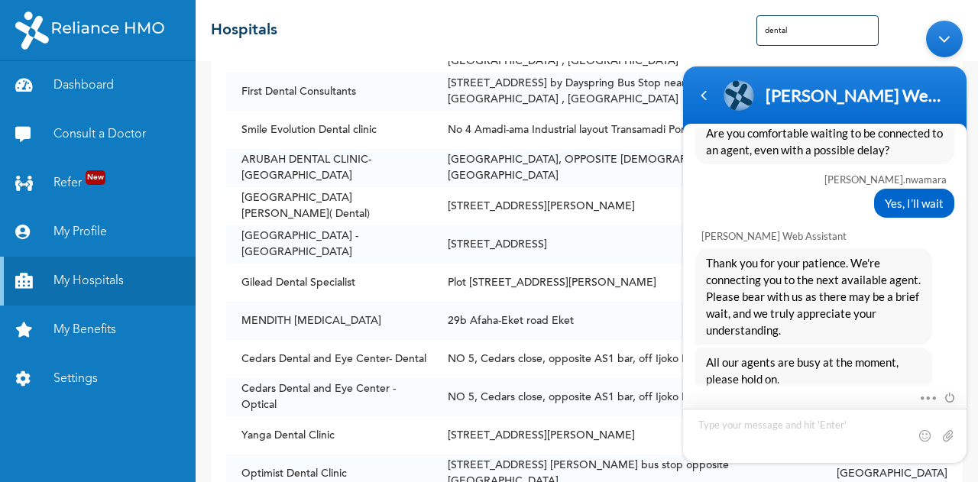
scroll to position [1418, 0]
click at [946, 316] on div "Thank you for your patience. We're connecting you to the next available agent. …" at bounding box center [824, 296] width 259 height 96
click at [76, 321] on link "My Benefits" at bounding box center [98, 330] width 196 height 49
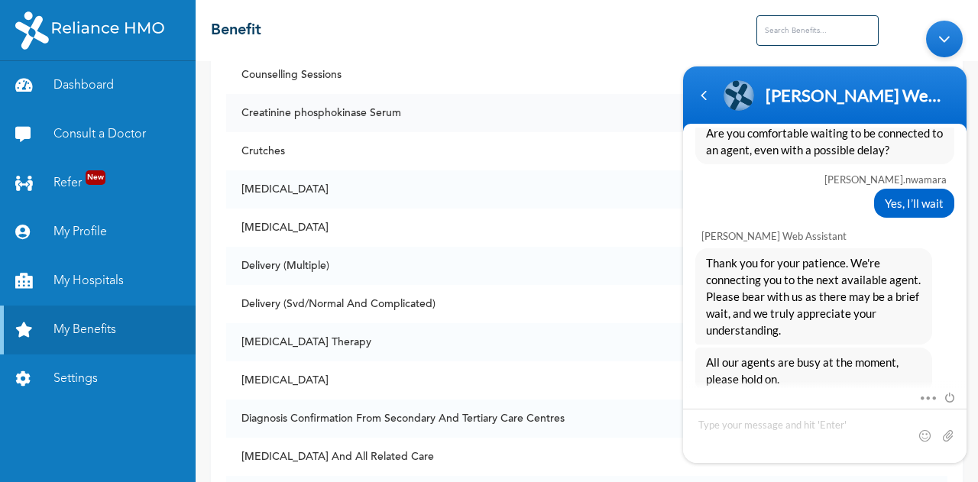
scroll to position [2429, 0]
click at [937, 45] on div "Minimize live chat window" at bounding box center [944, 39] width 37 height 37
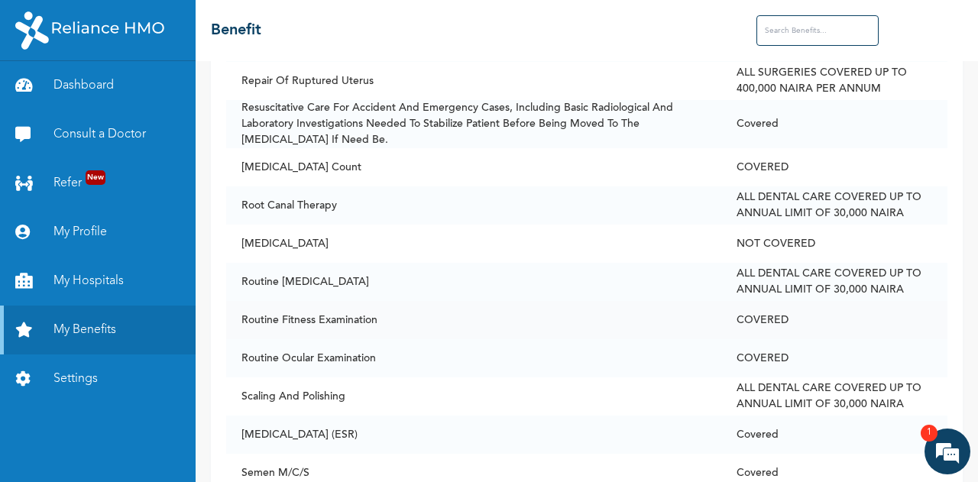
scroll to position [9022, 0]
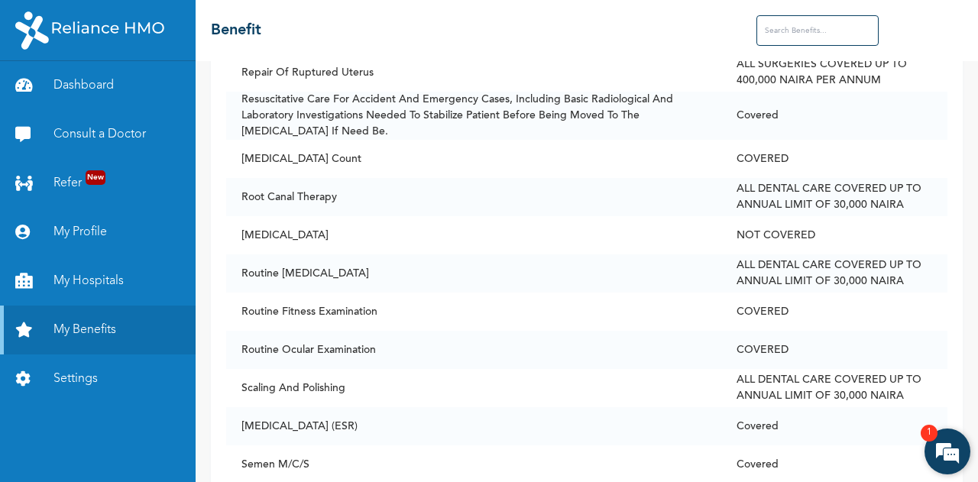
click at [959, 448] on em at bounding box center [947, 451] width 41 height 41
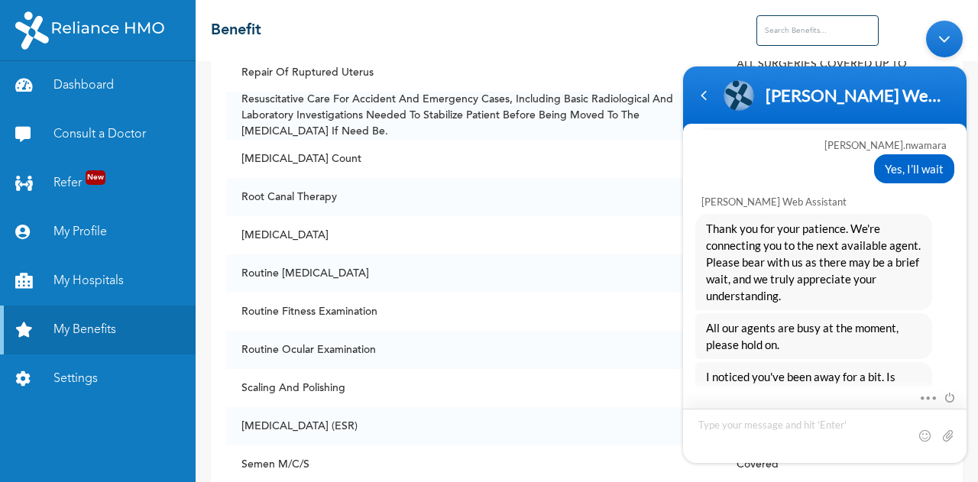
click at [724, 422] on textarea "Type your message and hit 'Enter'" at bounding box center [825, 436] width 284 height 54
type textarea "I am still waiting please"
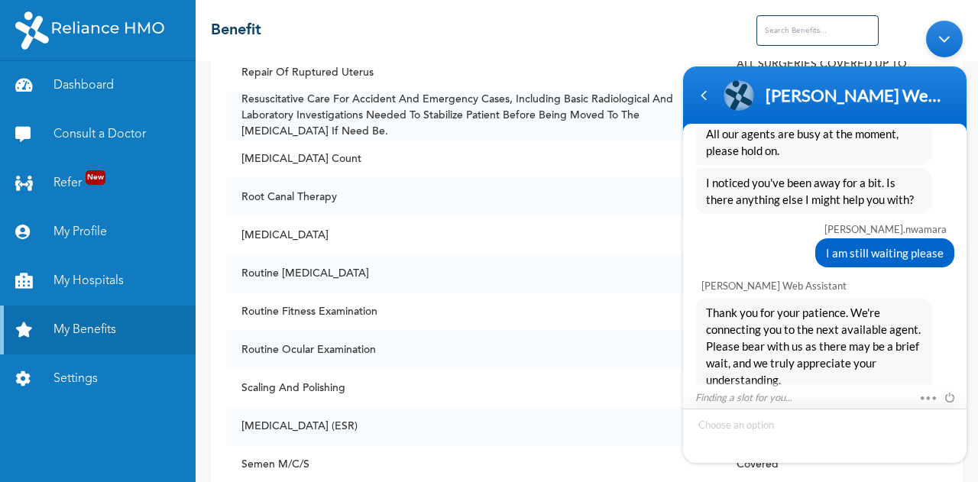
scroll to position [1695, 0]
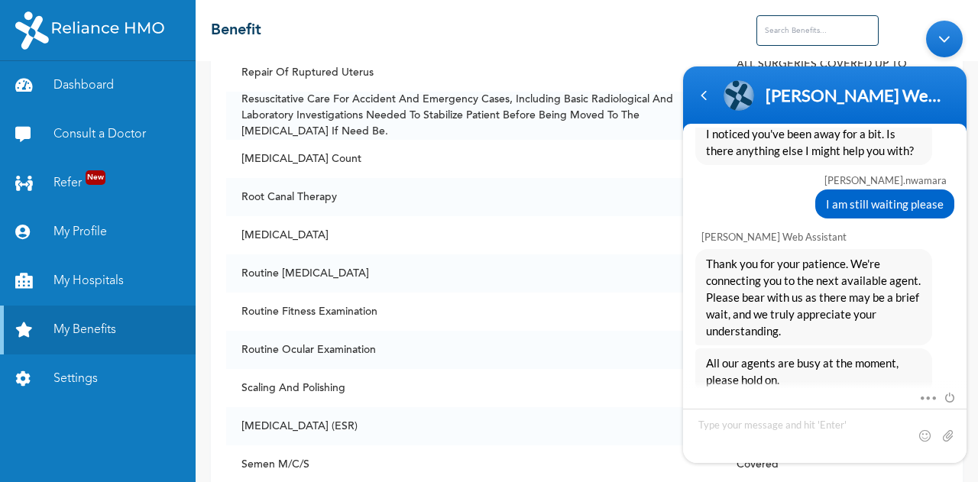
click at [954, 48] on div "Minimize live chat window" at bounding box center [944, 39] width 37 height 37
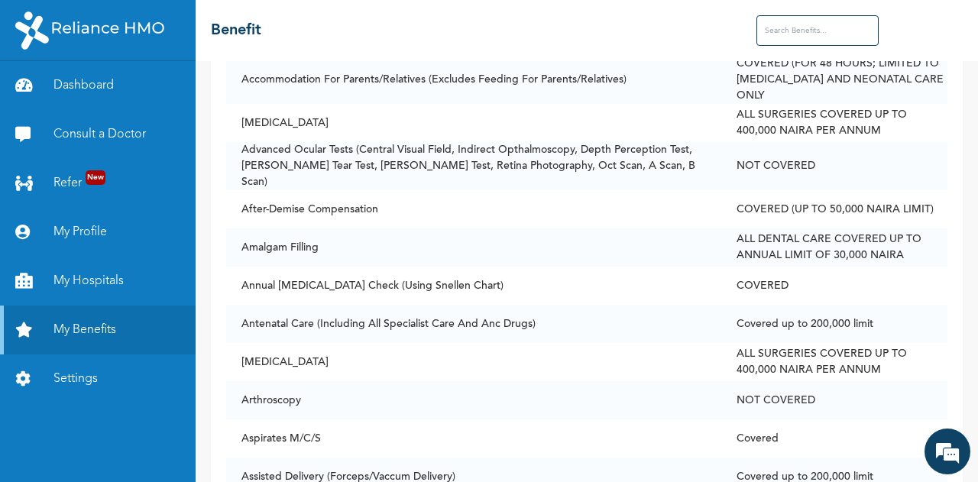
scroll to position [0, 0]
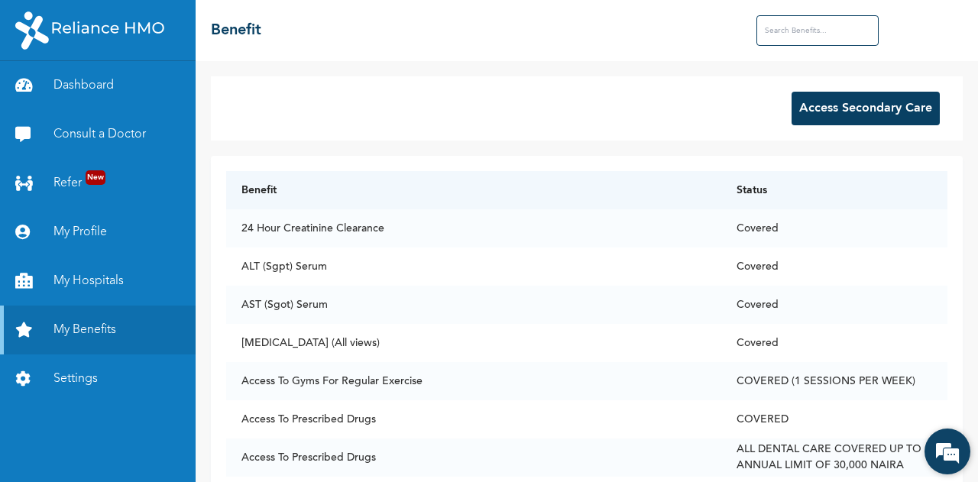
click at [943, 464] on em at bounding box center [947, 451] width 41 height 41
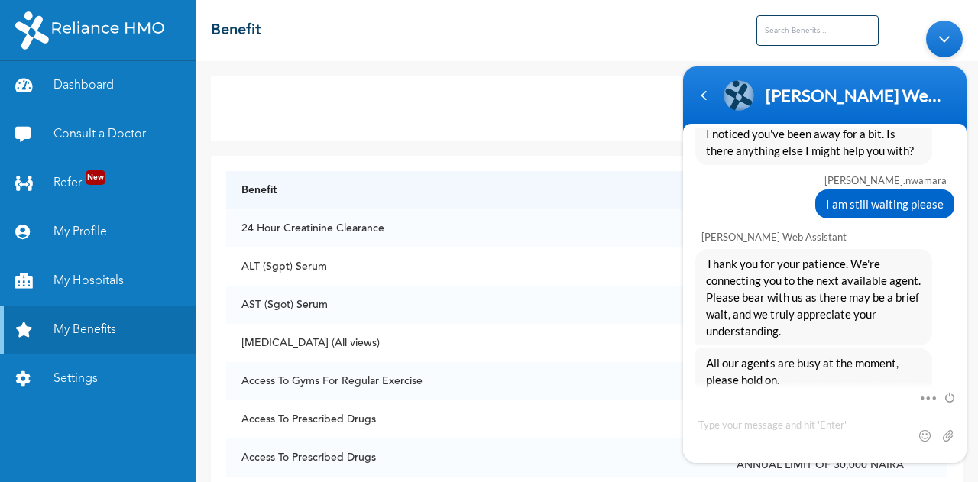
click at [795, 291] on span "Thank you for your patience. We're connecting you to the next available agent. …" at bounding box center [814, 297] width 216 height 84
click at [922, 398] on span at bounding box center [924, 396] width 11 height 14
click at [927, 311] on div "Thank you for your patience. We're connecting you to the next available agent. …" at bounding box center [813, 297] width 237 height 96
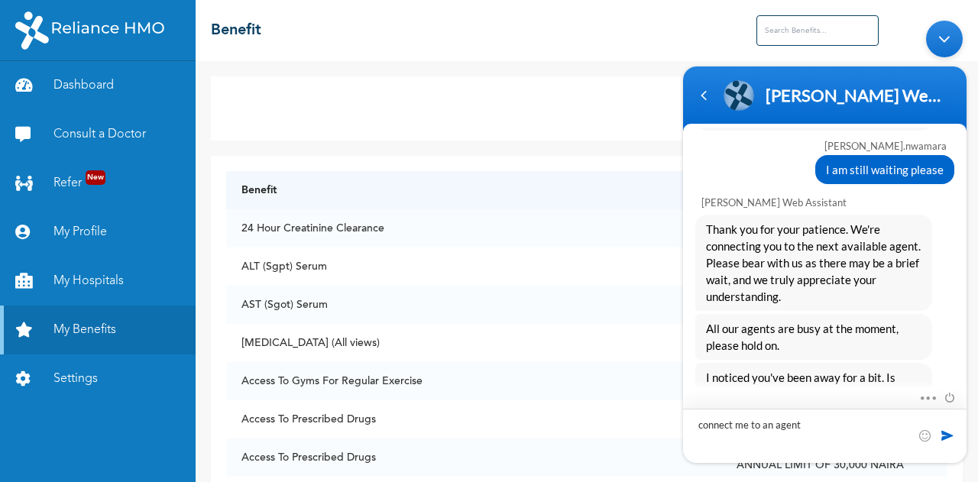
type textarea "connect me to an agent"
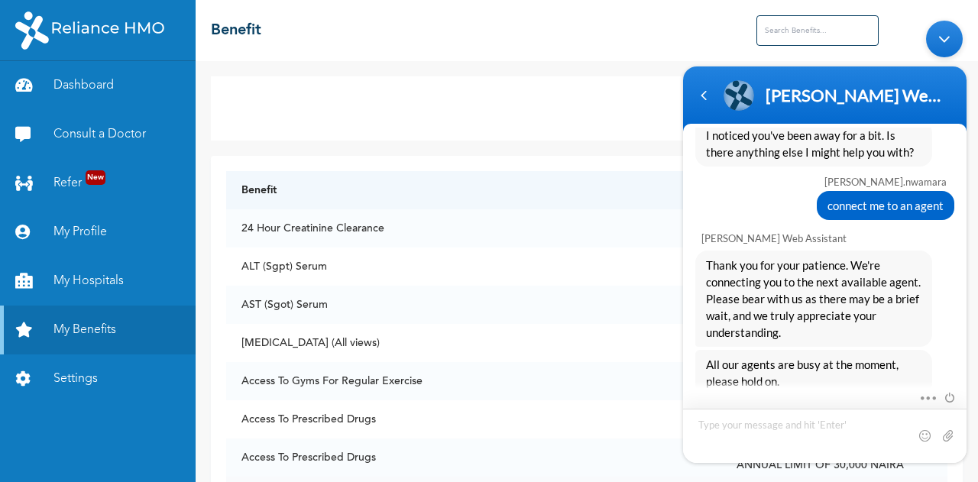
scroll to position [2007, 0]
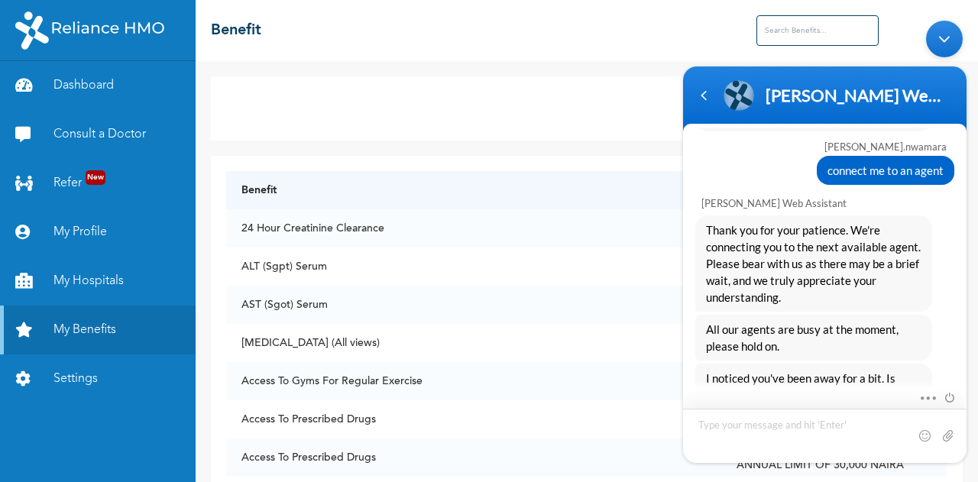
type textarea "."
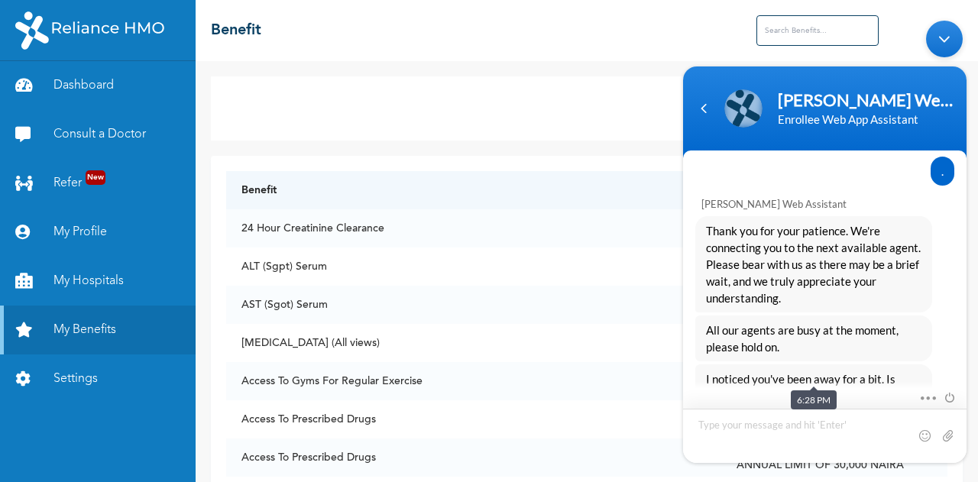
scroll to position [2283, 0]
